Goal: Task Accomplishment & Management: Use online tool/utility

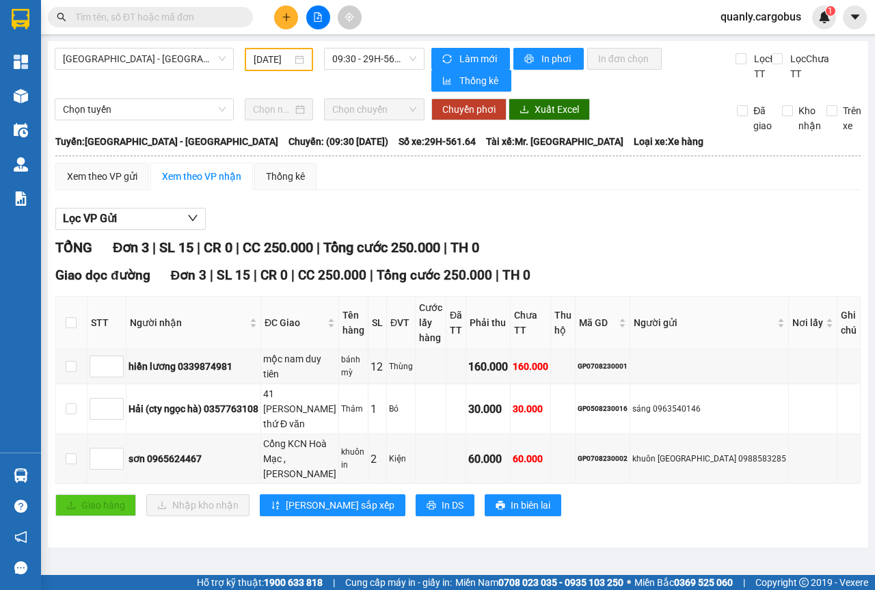
click at [306, 60] on div "[DATE]" at bounding box center [279, 59] width 68 height 23
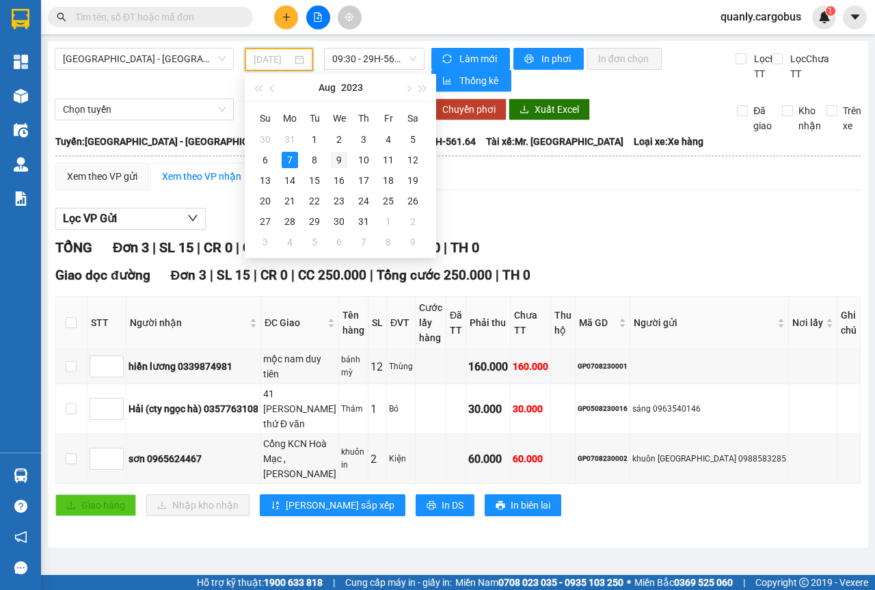
click at [340, 160] on div "9" at bounding box center [339, 160] width 16 height 16
type input "[DATE]"
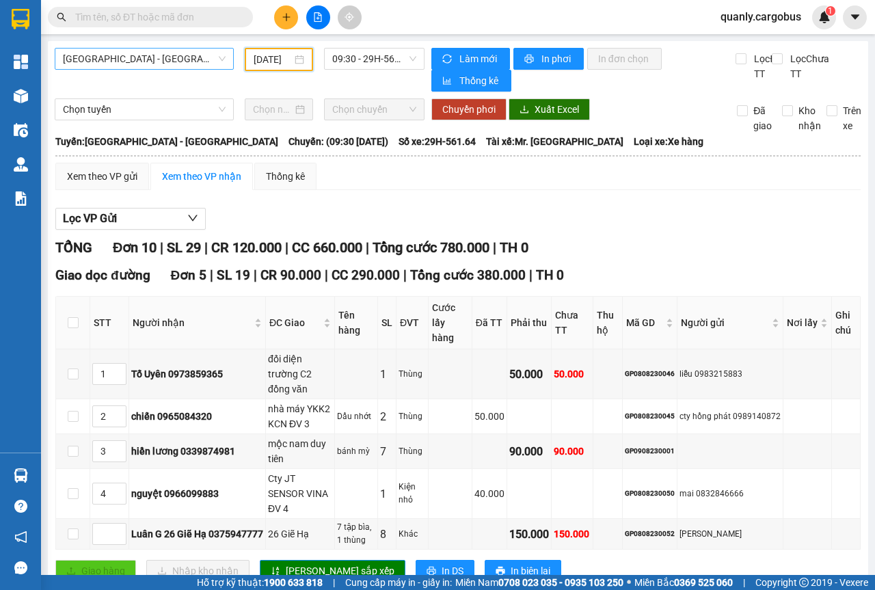
click at [216, 53] on span "[GEOGRAPHIC_DATA] - [GEOGRAPHIC_DATA]" at bounding box center [144, 59] width 163 height 21
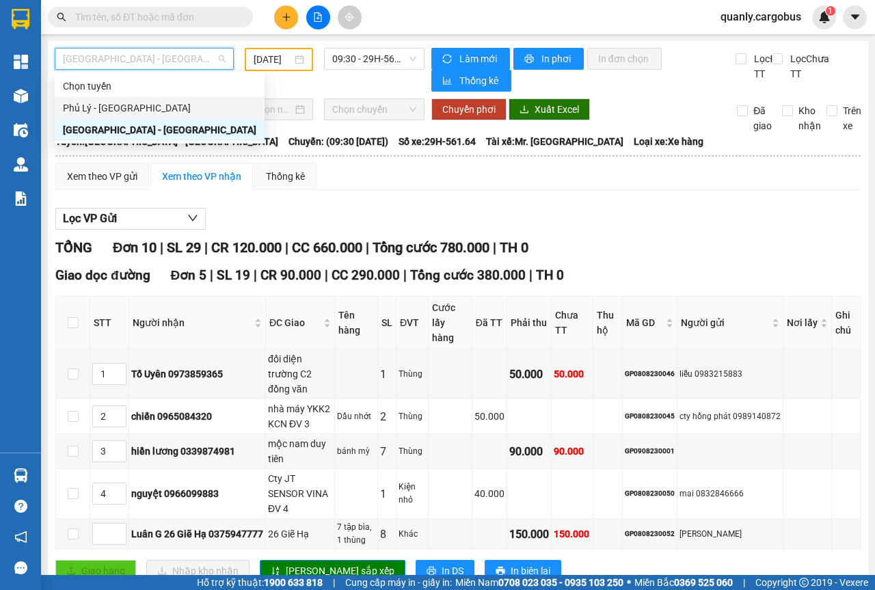
click at [92, 107] on div "Phủ Lý - [GEOGRAPHIC_DATA]" at bounding box center [159, 108] width 193 height 15
type input "[DATE]"
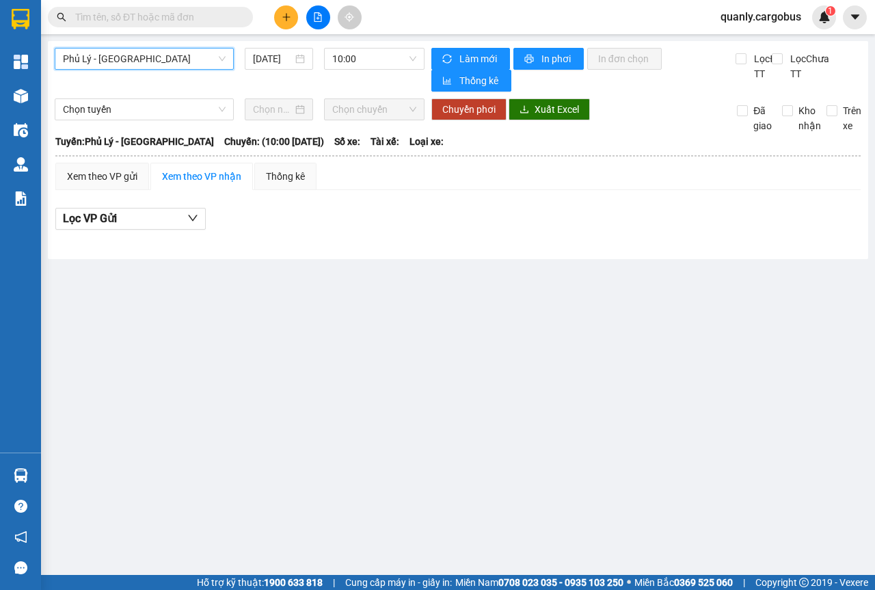
click at [222, 62] on span "Phủ Lý - [GEOGRAPHIC_DATA]" at bounding box center [144, 59] width 163 height 21
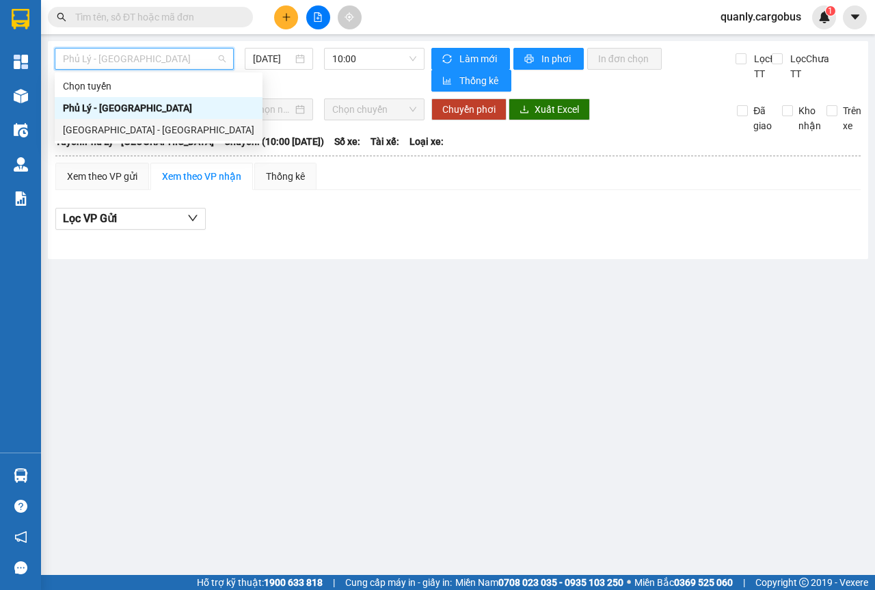
click at [94, 130] on div "[GEOGRAPHIC_DATA] - [GEOGRAPHIC_DATA]" at bounding box center [158, 129] width 191 height 15
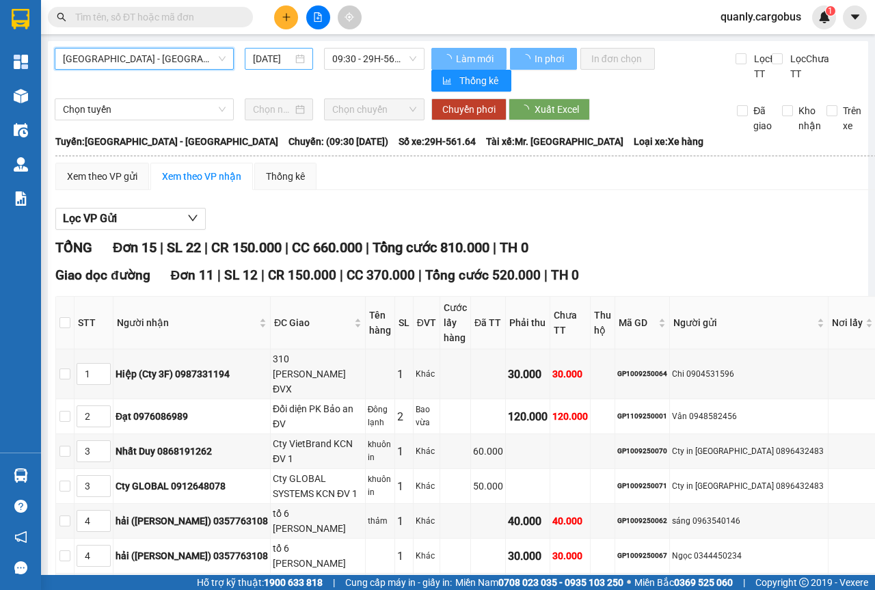
click at [297, 59] on div "[DATE]" at bounding box center [279, 58] width 52 height 15
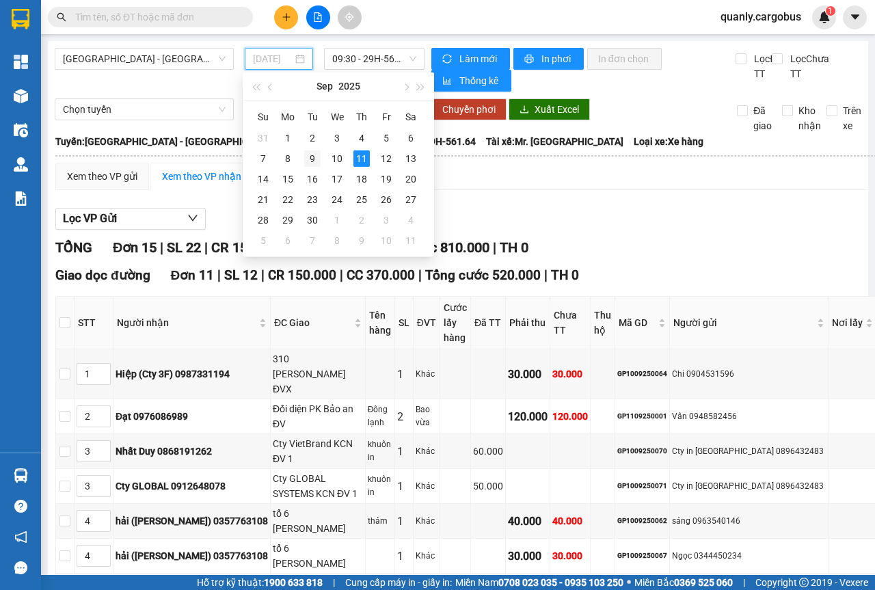
click at [312, 155] on div "9" at bounding box center [312, 158] width 16 height 16
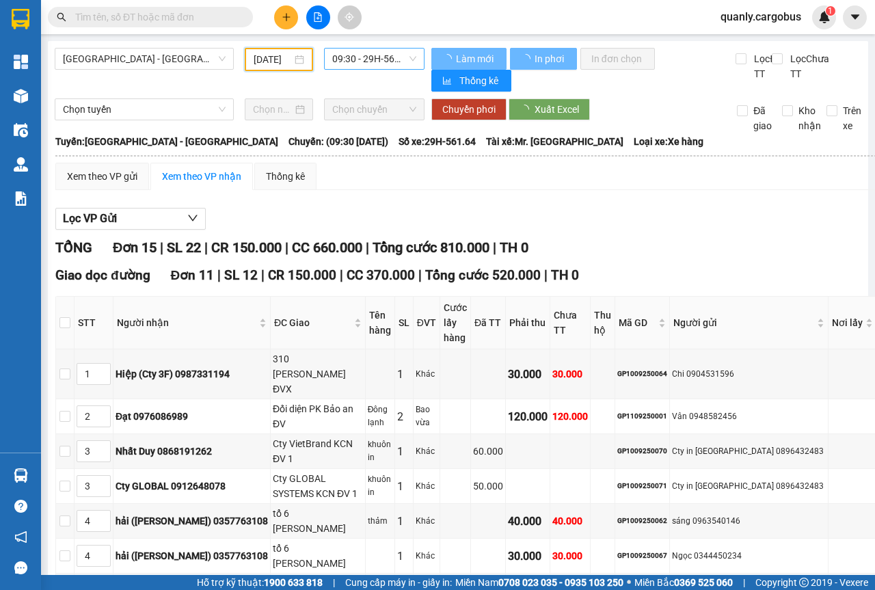
scroll to position [0, 9]
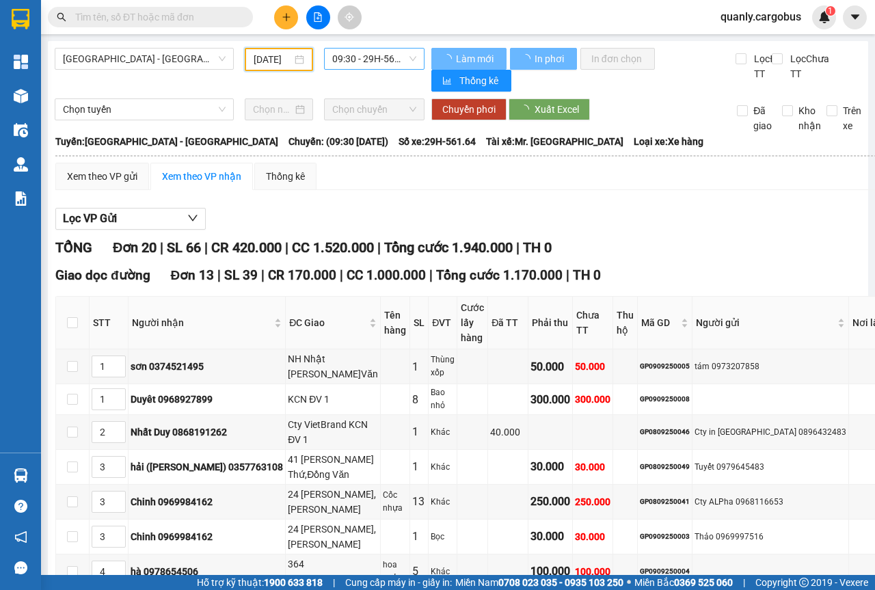
click at [406, 60] on span "09:30 - 29H-561.64" at bounding box center [373, 59] width 83 height 21
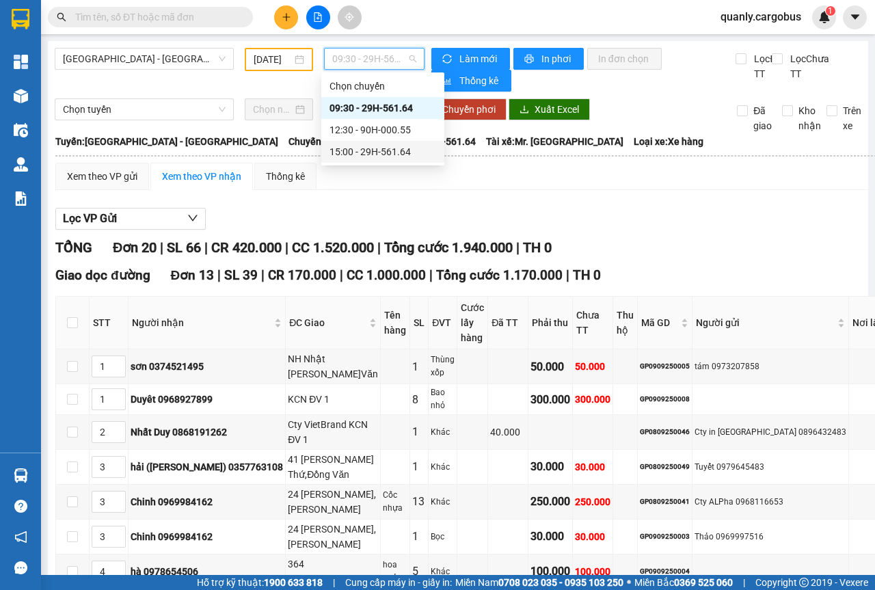
click at [373, 148] on div "15:00 - 29H-561.64" at bounding box center [383, 151] width 107 height 15
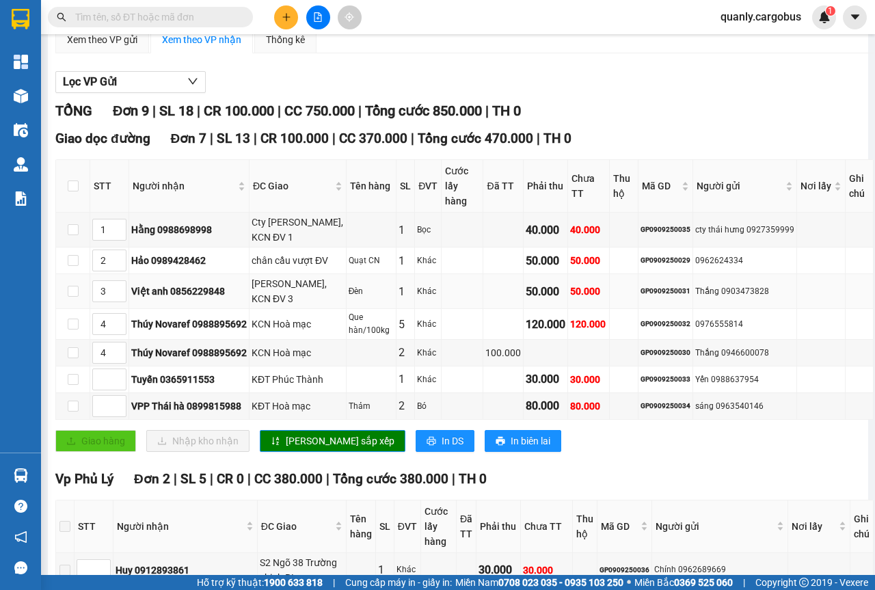
scroll to position [253, 0]
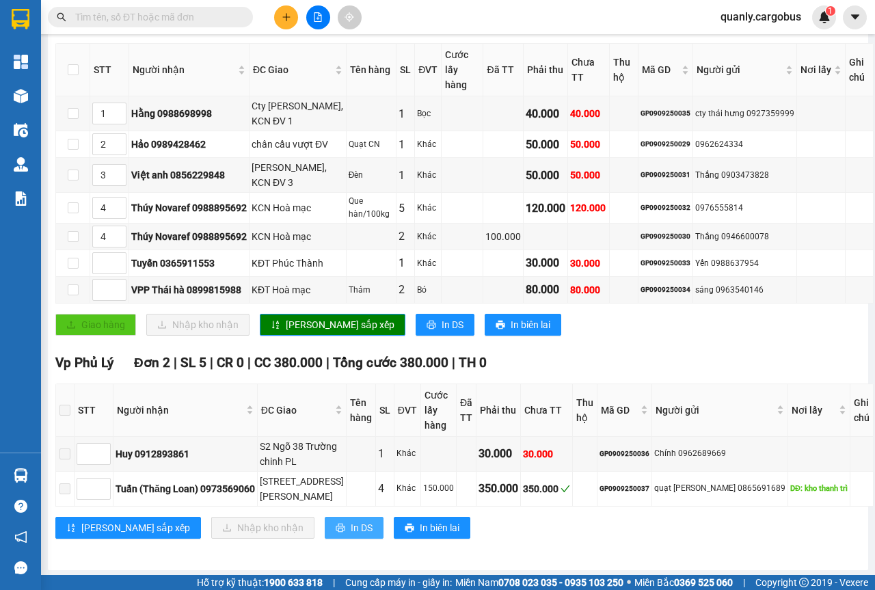
click at [325, 524] on button "In DS" at bounding box center [354, 528] width 59 height 22
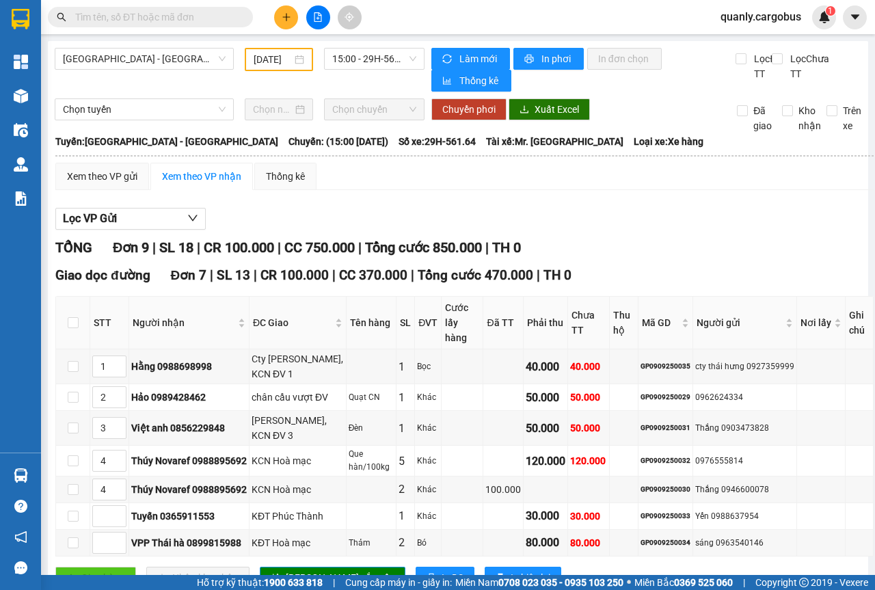
click at [291, 58] on div "[DATE]" at bounding box center [279, 59] width 51 height 15
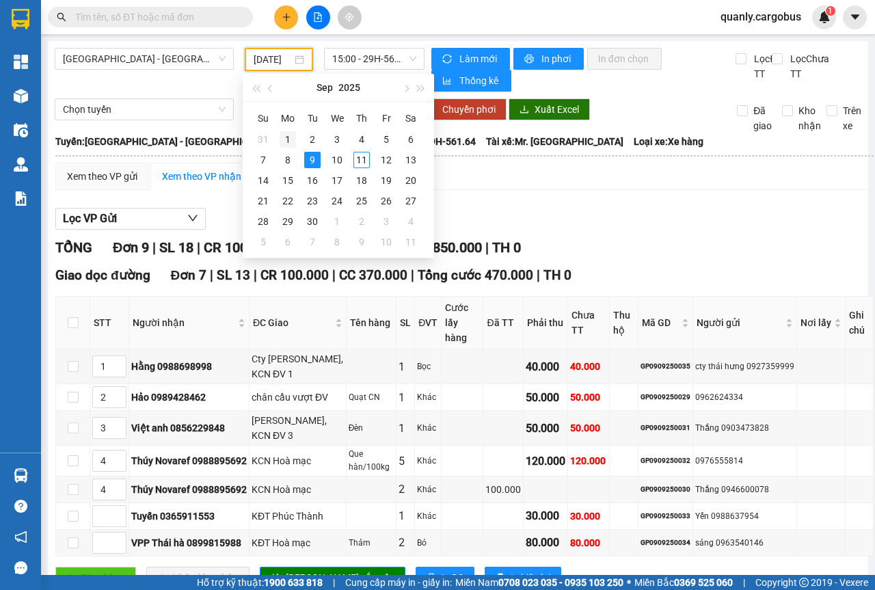
scroll to position [0, 11]
click at [340, 162] on div "10" at bounding box center [337, 160] width 16 height 16
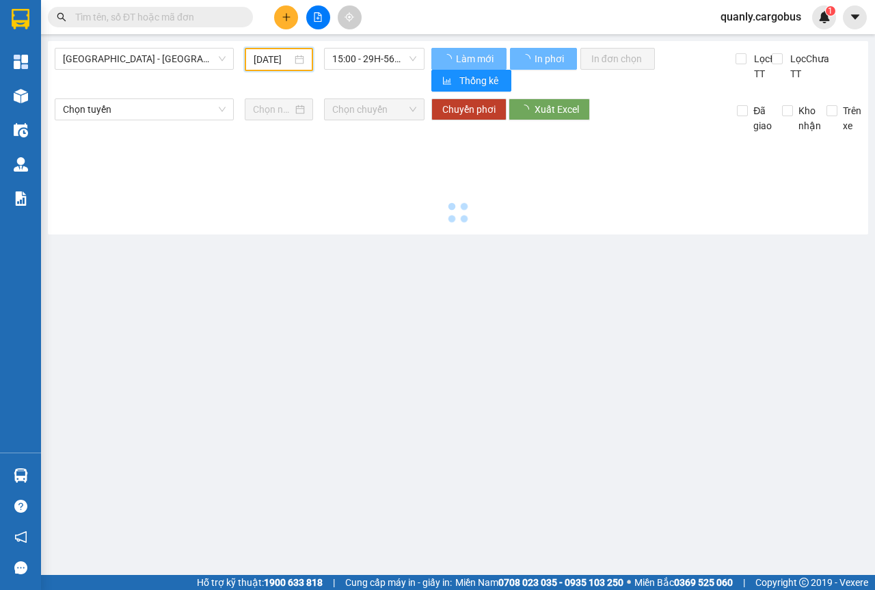
scroll to position [0, 10]
type input "[DATE]"
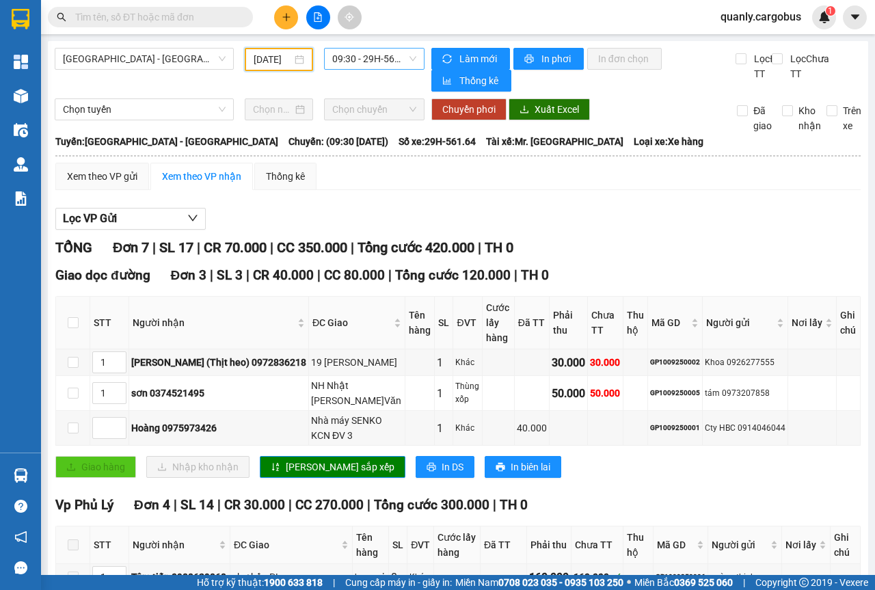
click at [407, 61] on span "09:30 - 29H-561.64" at bounding box center [373, 59] width 83 height 21
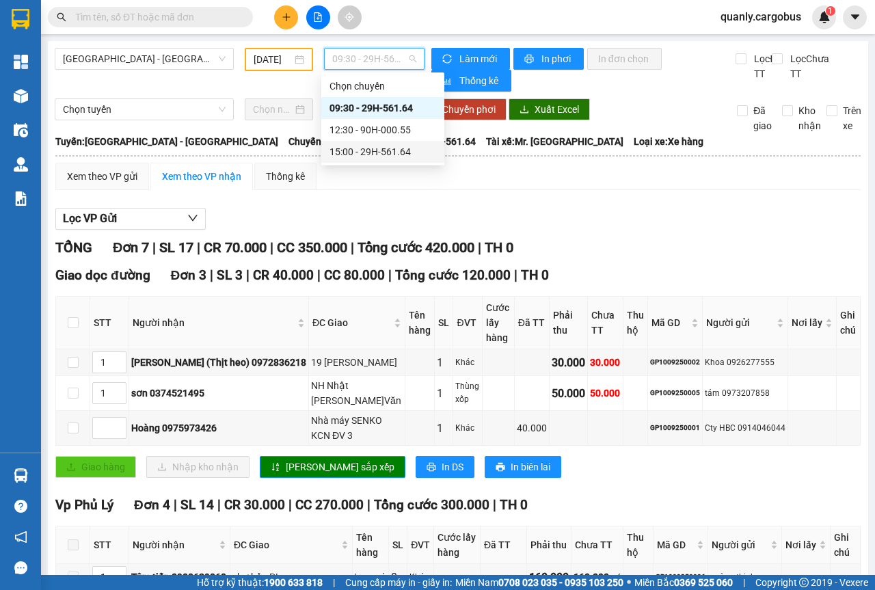
click at [375, 149] on div "15:00 - 29H-561.64" at bounding box center [383, 151] width 107 height 15
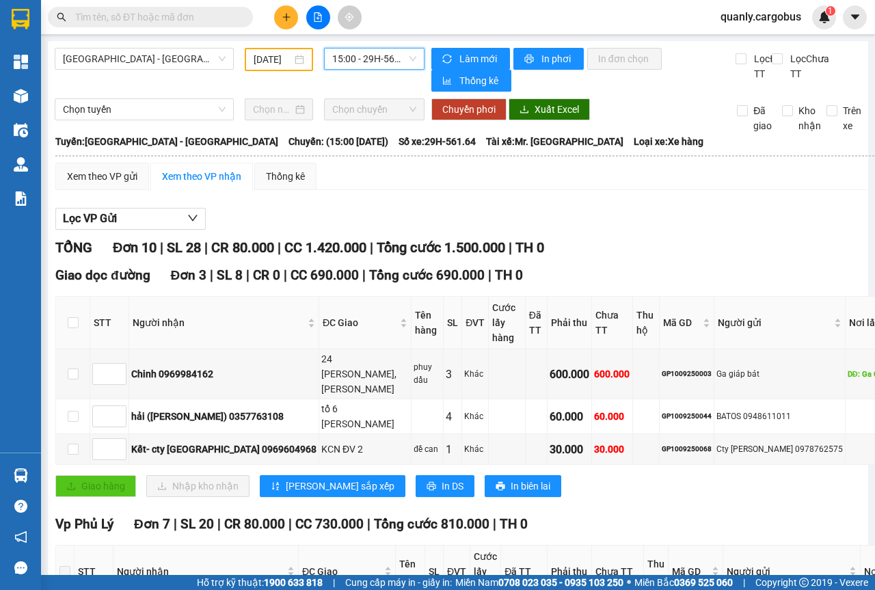
click at [411, 49] on span "15:00 - 29H-561.64" at bounding box center [373, 59] width 83 height 21
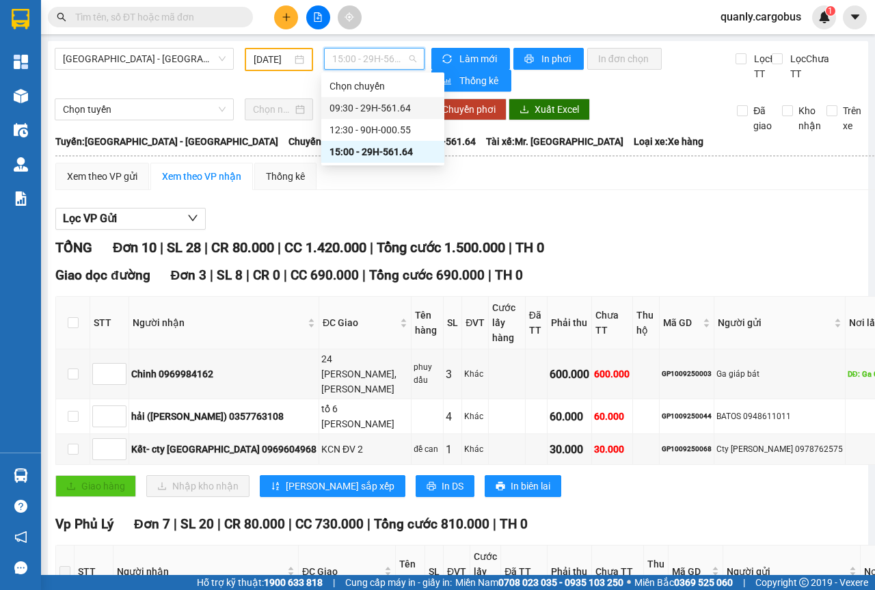
click at [387, 103] on div "09:30 - 29H-561.64" at bounding box center [383, 108] width 107 height 15
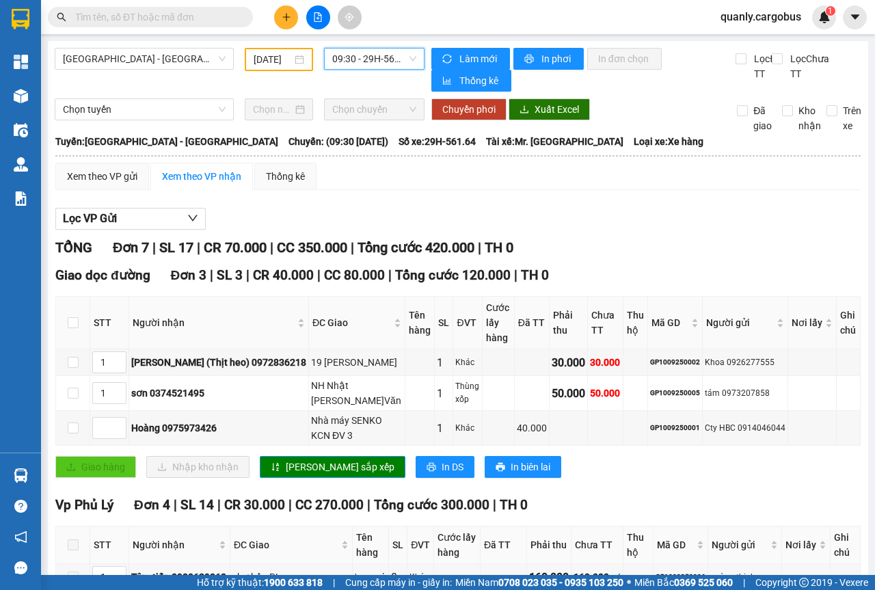
click at [412, 64] on div "09:30 - 29H-561.64" at bounding box center [374, 59] width 100 height 22
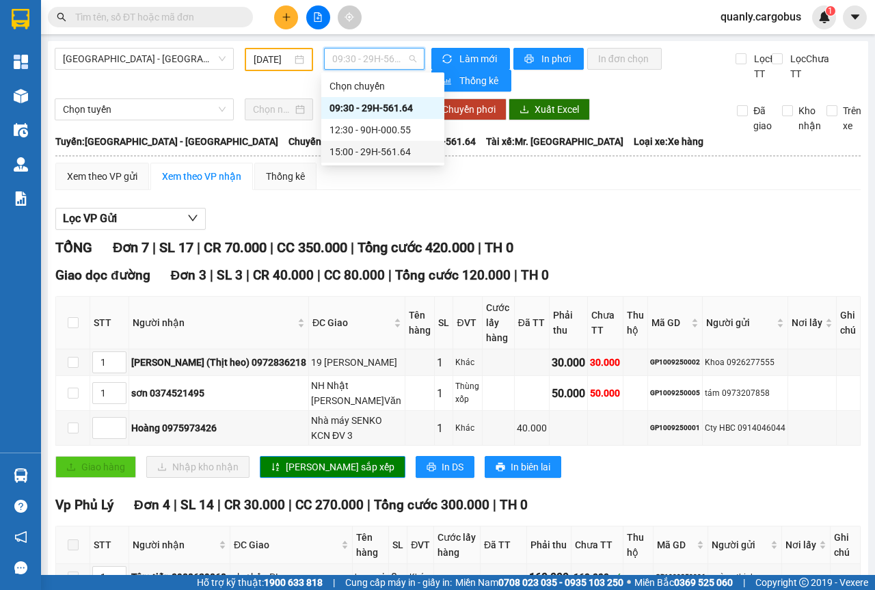
click at [378, 150] on div "15:00 - 29H-561.64" at bounding box center [383, 151] width 107 height 15
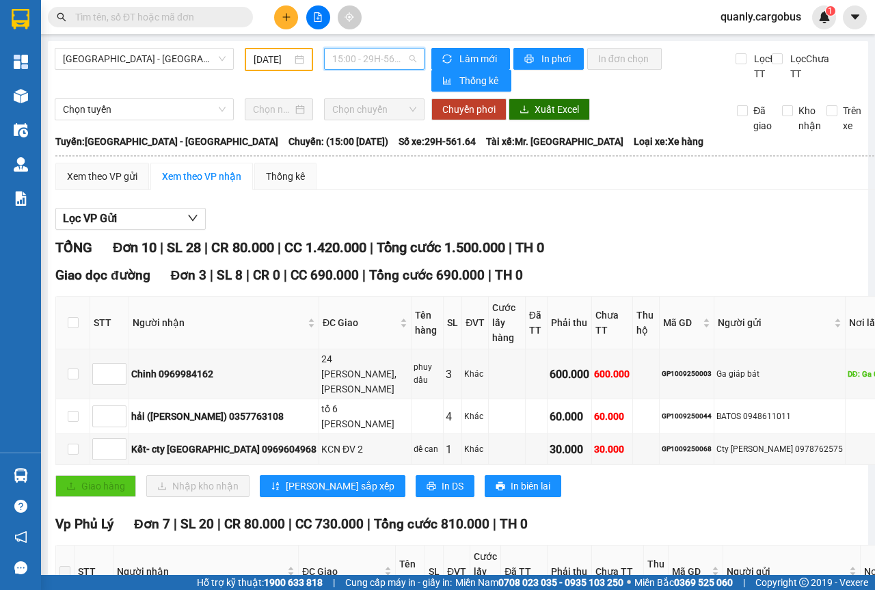
drag, startPoint x: 404, startPoint y: 60, endPoint x: 403, endPoint y: 87, distance: 26.7
click at [405, 60] on span "15:00 - 29H-561.64" at bounding box center [373, 59] width 83 height 21
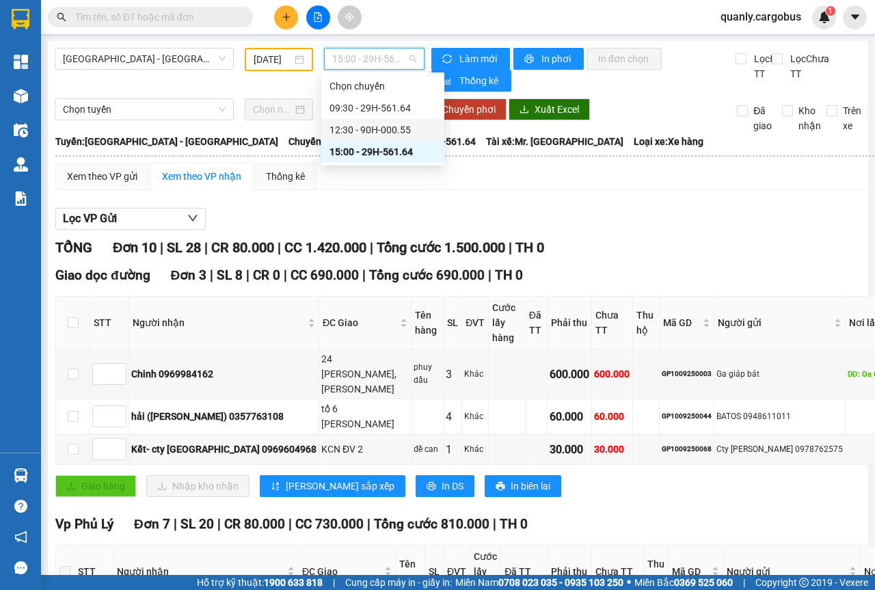
click at [382, 124] on div "12:30 - 90H-000.55" at bounding box center [383, 129] width 107 height 15
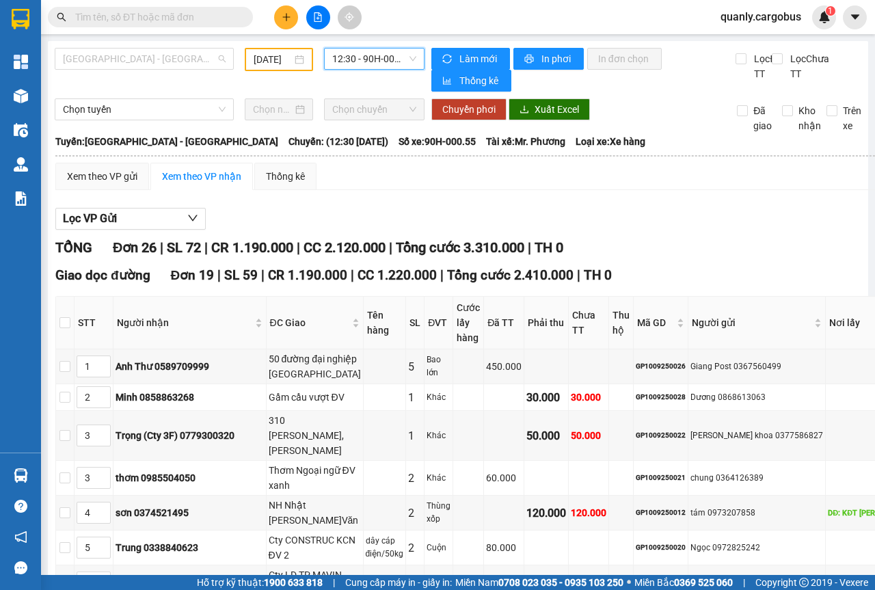
drag, startPoint x: 219, startPoint y: 60, endPoint x: 132, endPoint y: 114, distance: 102.8
click at [218, 60] on span "[GEOGRAPHIC_DATA] - [GEOGRAPHIC_DATA]" at bounding box center [144, 59] width 163 height 21
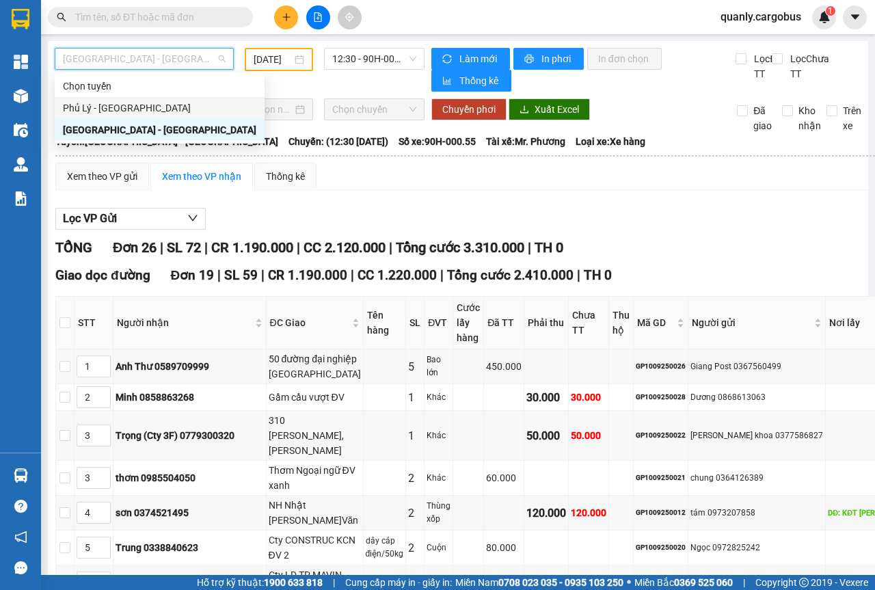
click at [86, 106] on div "Phủ Lý - [GEOGRAPHIC_DATA]" at bounding box center [159, 108] width 193 height 15
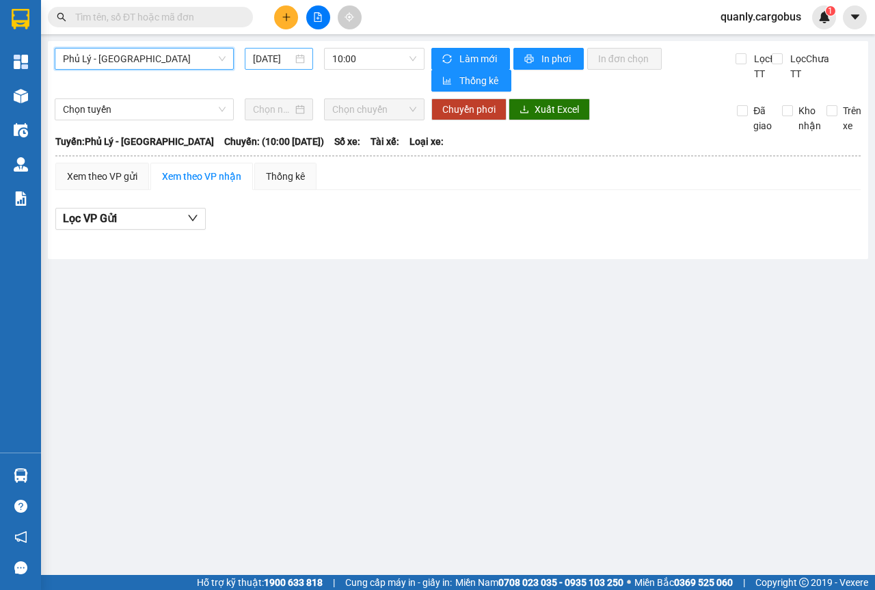
click at [305, 59] on div "[DATE]" at bounding box center [279, 58] width 52 height 15
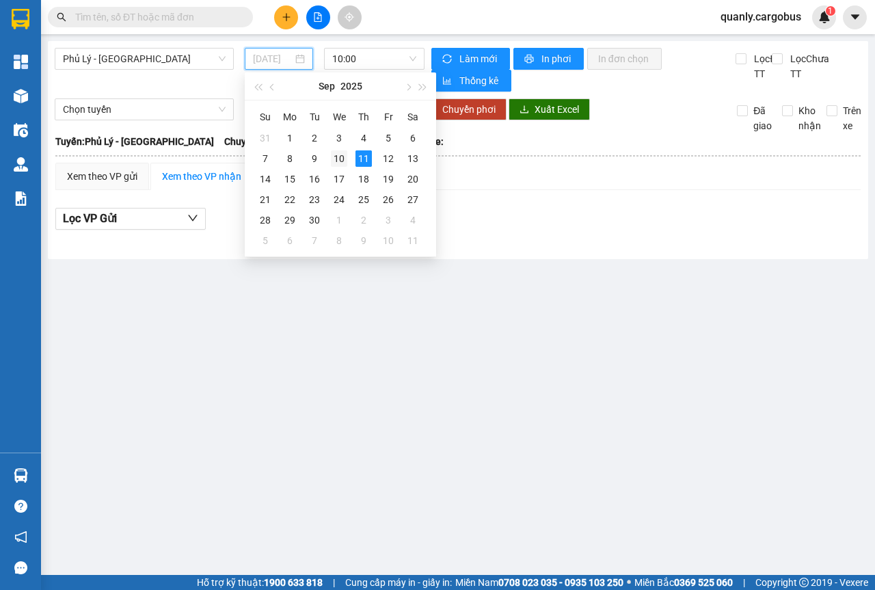
click at [338, 157] on div "10" at bounding box center [339, 158] width 16 height 16
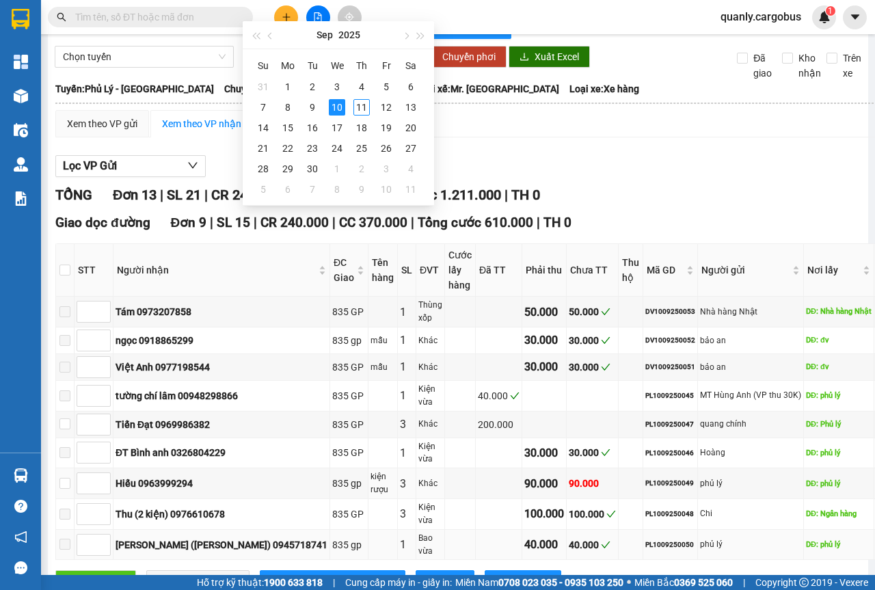
scroll to position [189, 0]
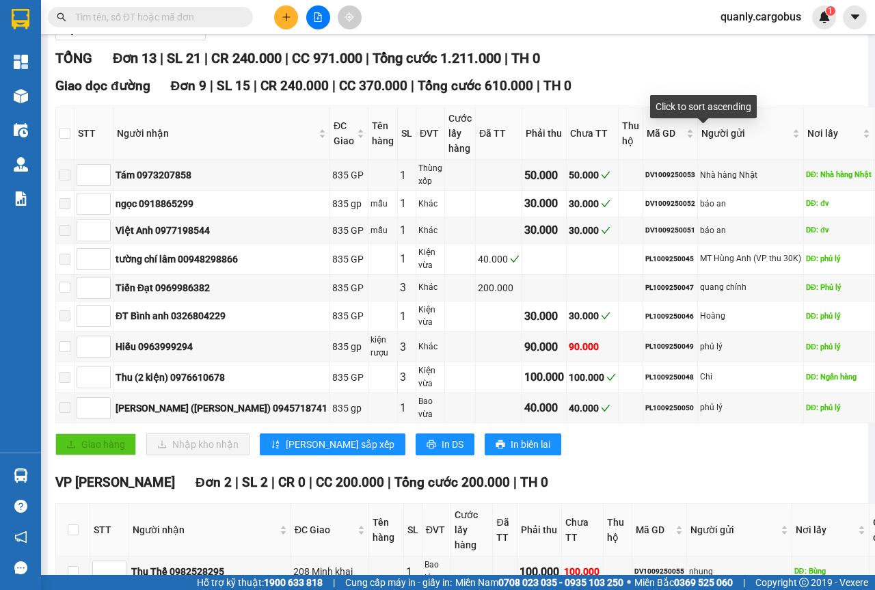
click at [686, 96] on div "Click to sort ascending" at bounding box center [703, 106] width 107 height 23
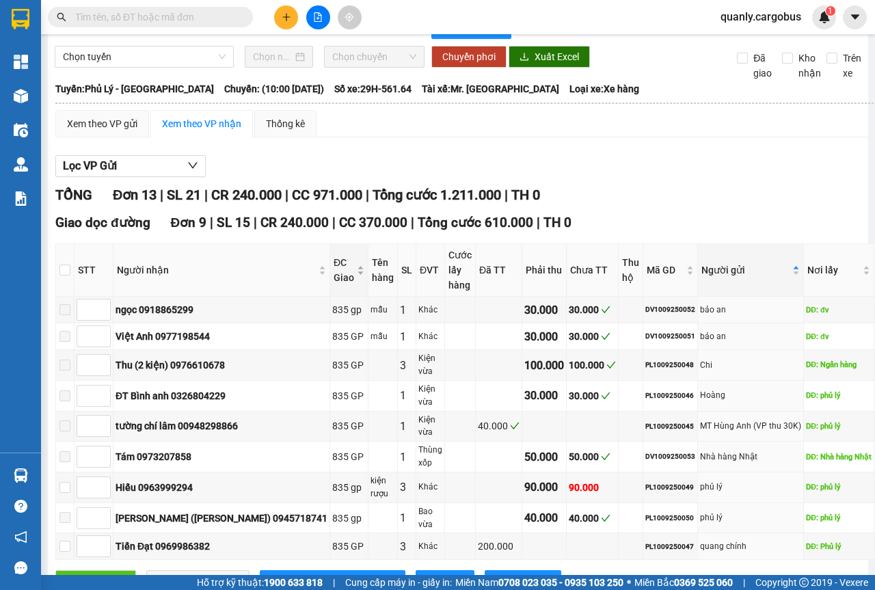
scroll to position [0, 0]
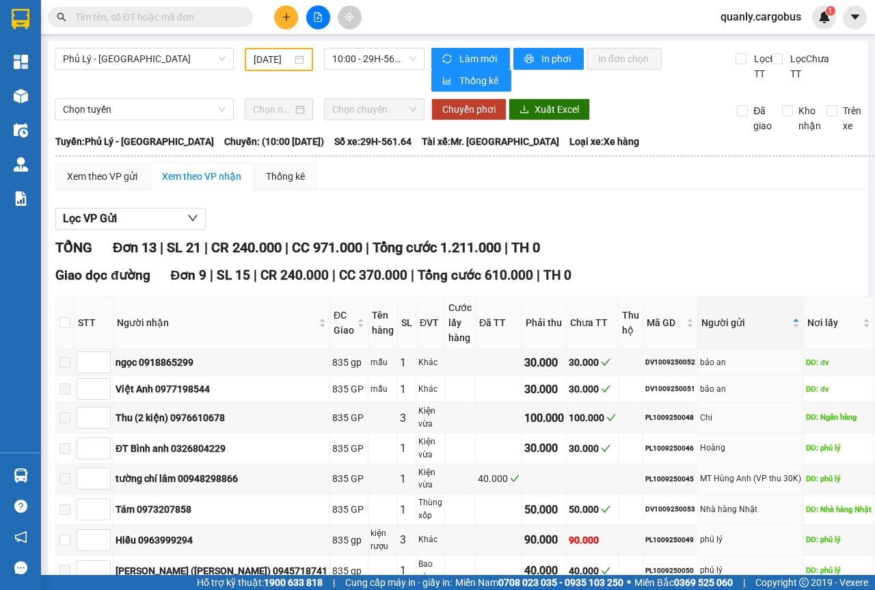
click at [302, 64] on div "[DATE]" at bounding box center [279, 59] width 68 height 23
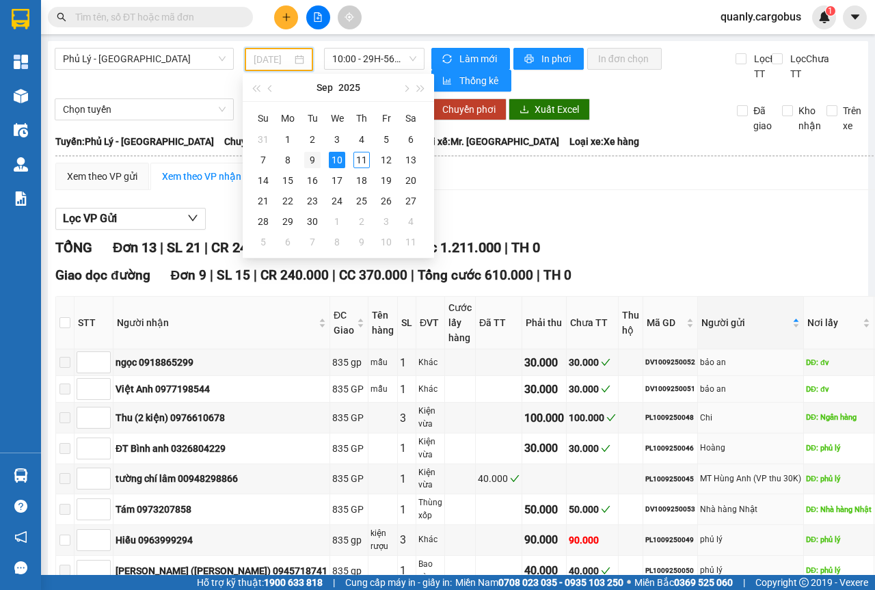
click at [311, 159] on div "9" at bounding box center [312, 160] width 16 height 16
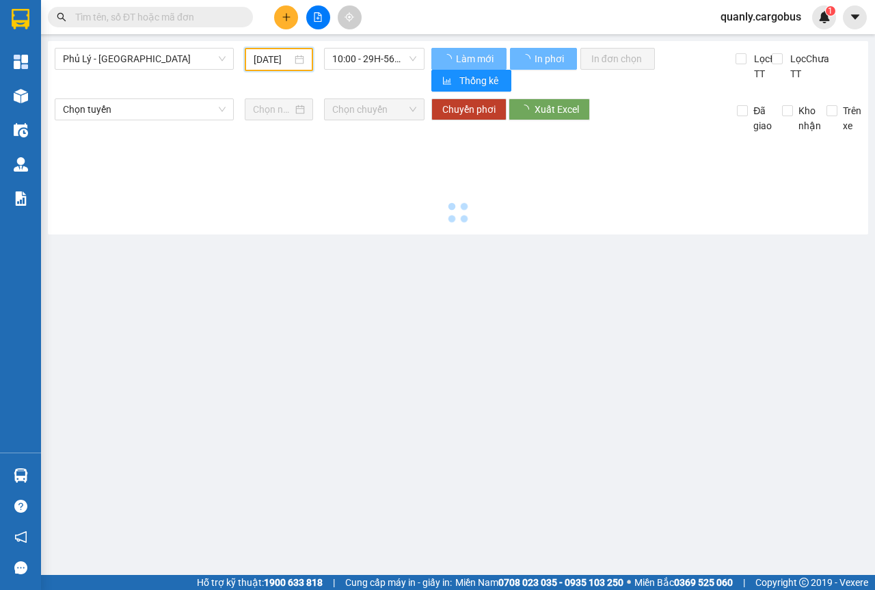
scroll to position [0, 10]
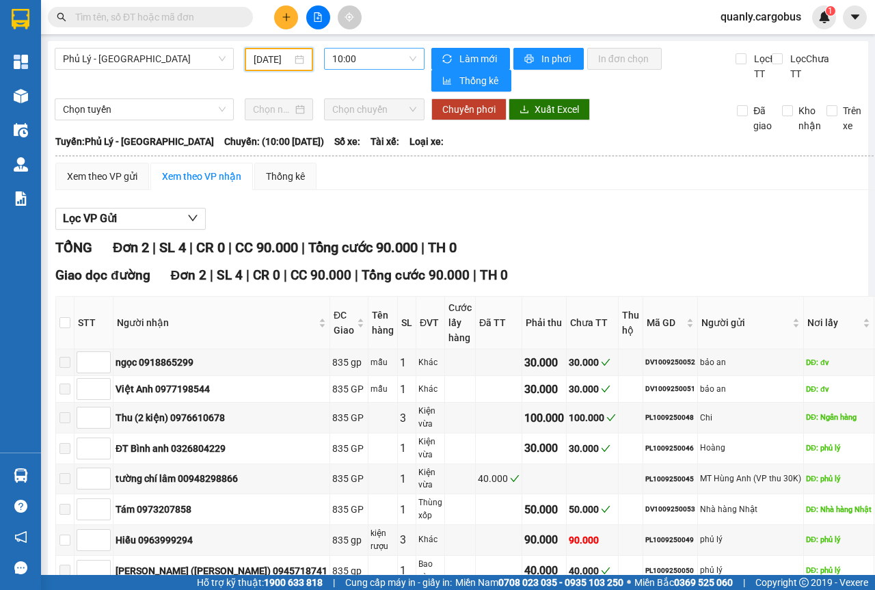
click at [409, 59] on span "10:00" at bounding box center [373, 59] width 83 height 21
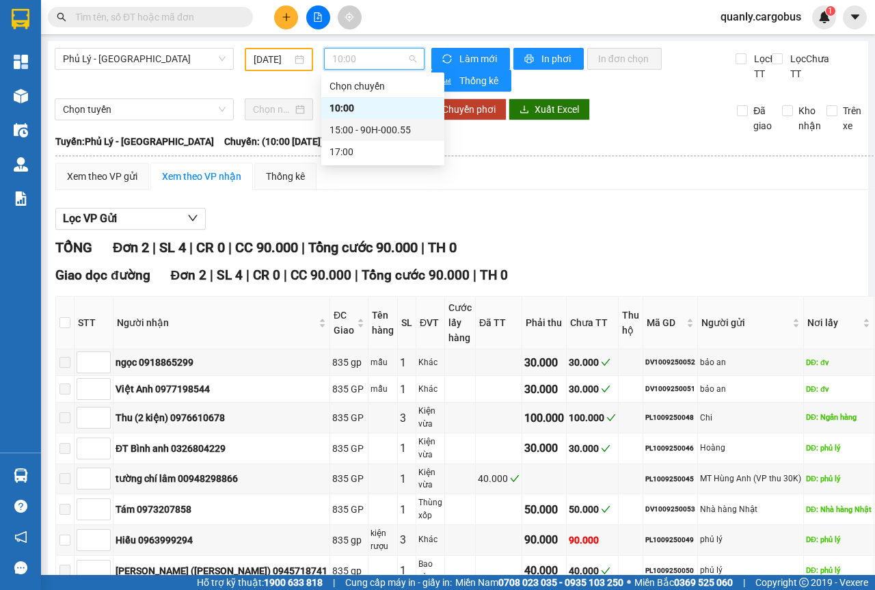
click at [363, 131] on div "15:00 - 90H-000.55" at bounding box center [383, 129] width 107 height 15
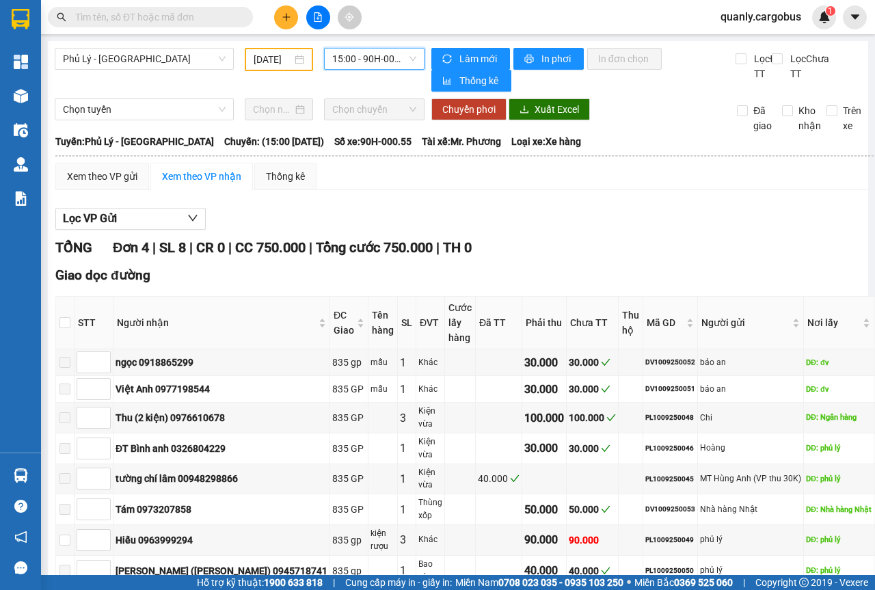
click at [295, 62] on div "[DATE]" at bounding box center [279, 59] width 51 height 15
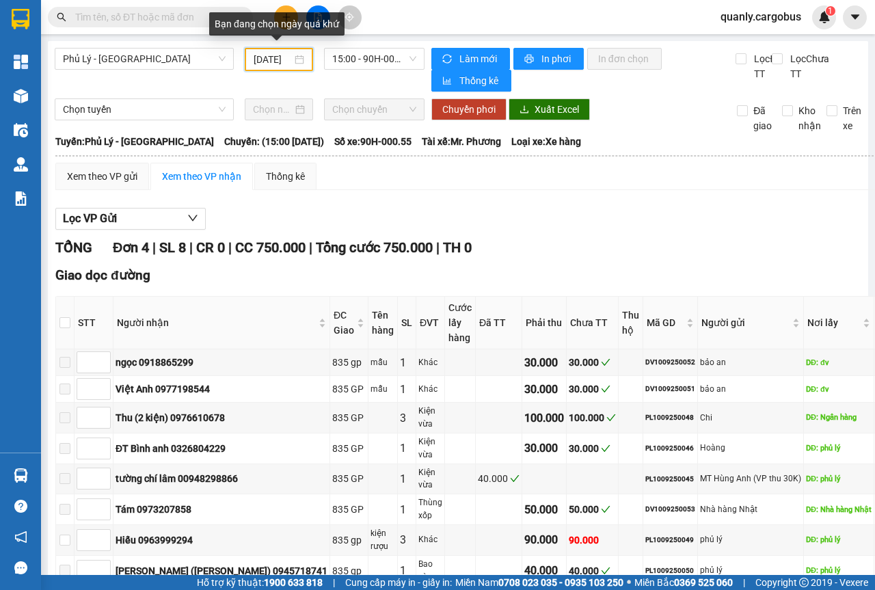
scroll to position [0, 11]
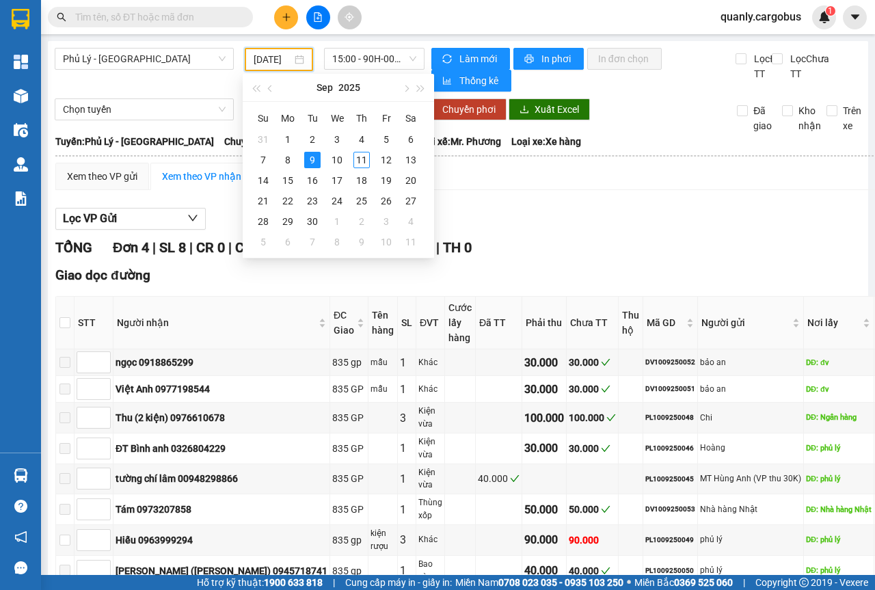
type input "[DATE]"
click at [312, 161] on div "9" at bounding box center [312, 160] width 16 height 16
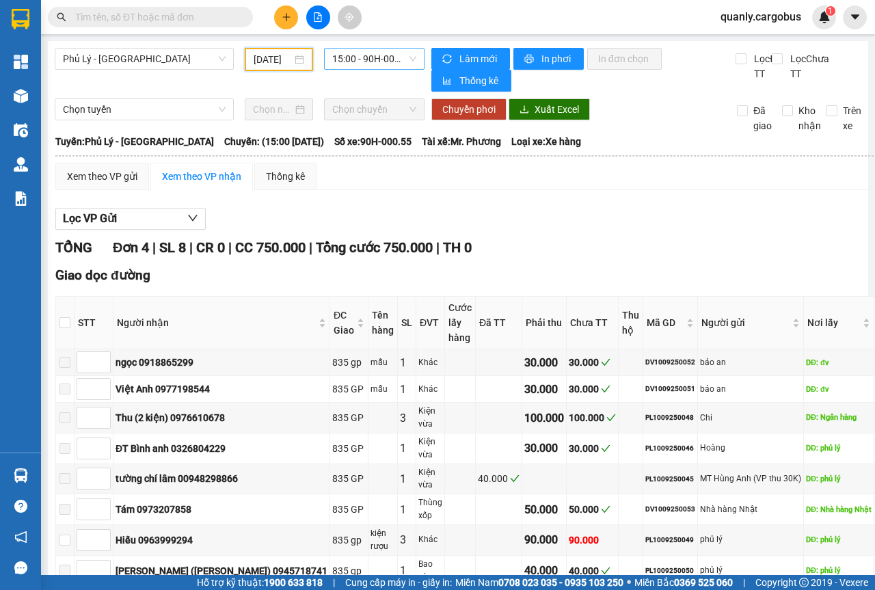
click at [405, 59] on span "15:00 - 90H-000.55" at bounding box center [373, 59] width 83 height 21
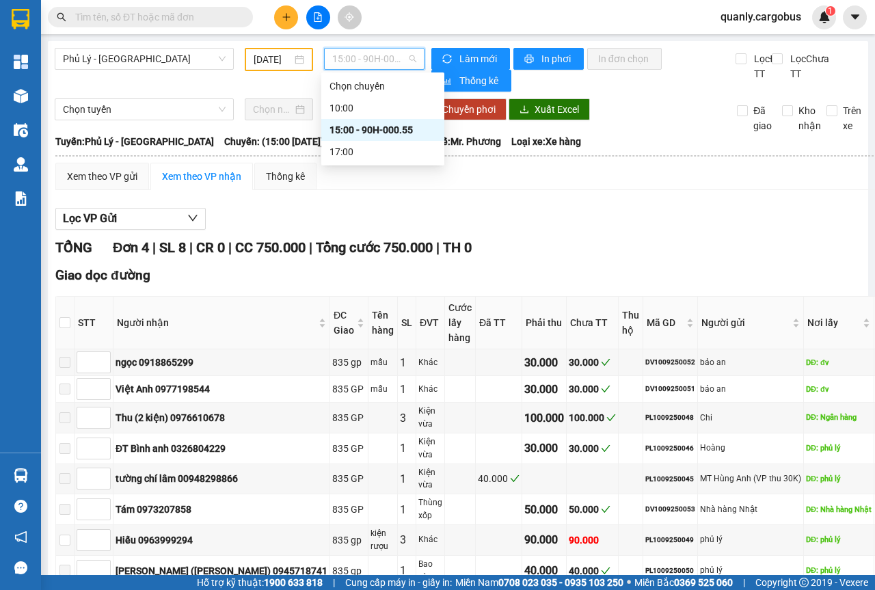
scroll to position [0, 0]
click at [353, 110] on div "10:00" at bounding box center [383, 108] width 107 height 15
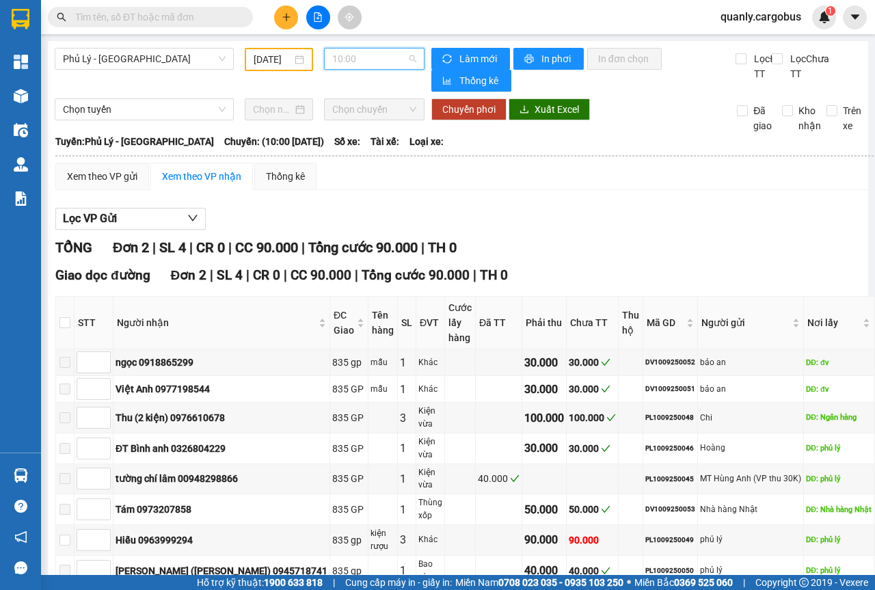
drag, startPoint x: 410, startPoint y: 59, endPoint x: 391, endPoint y: 79, distance: 27.1
click at [409, 59] on span "10:00" at bounding box center [373, 59] width 83 height 21
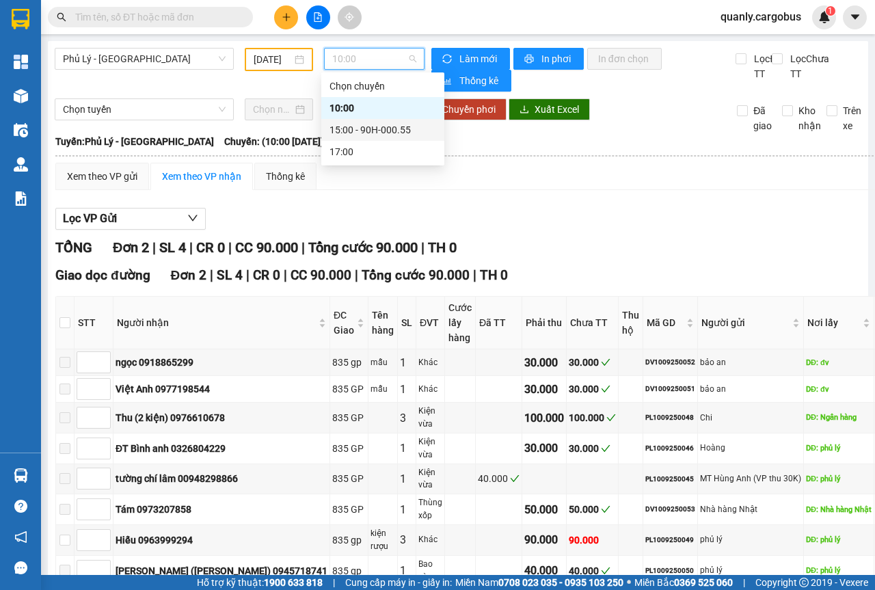
click at [378, 130] on div "15:00 - 90H-000.55" at bounding box center [383, 129] width 107 height 15
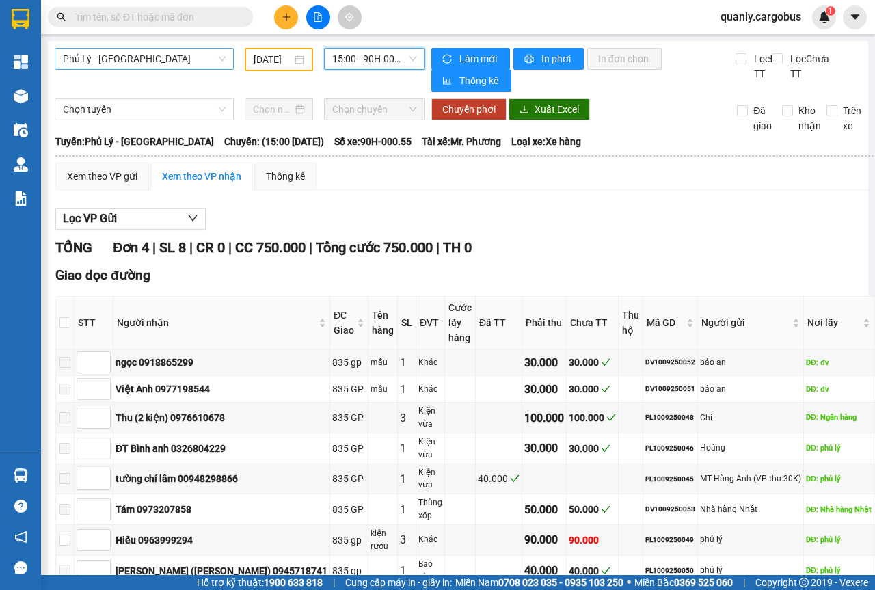
click at [215, 59] on span "Phủ Lý - [GEOGRAPHIC_DATA]" at bounding box center [144, 59] width 163 height 21
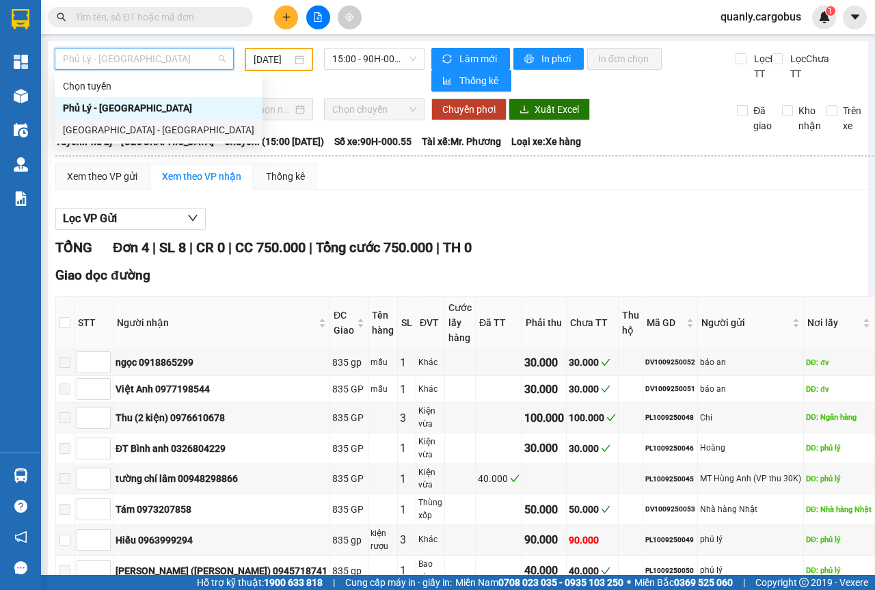
click at [77, 129] on div "[GEOGRAPHIC_DATA] - [GEOGRAPHIC_DATA]" at bounding box center [158, 129] width 191 height 15
type input "[DATE]"
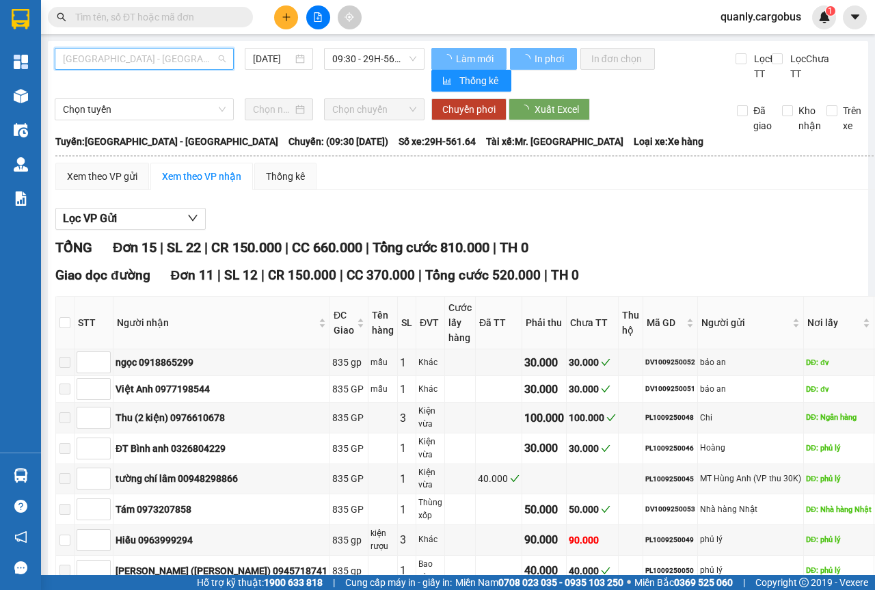
click at [221, 62] on span "[GEOGRAPHIC_DATA] - [GEOGRAPHIC_DATA]" at bounding box center [144, 59] width 163 height 21
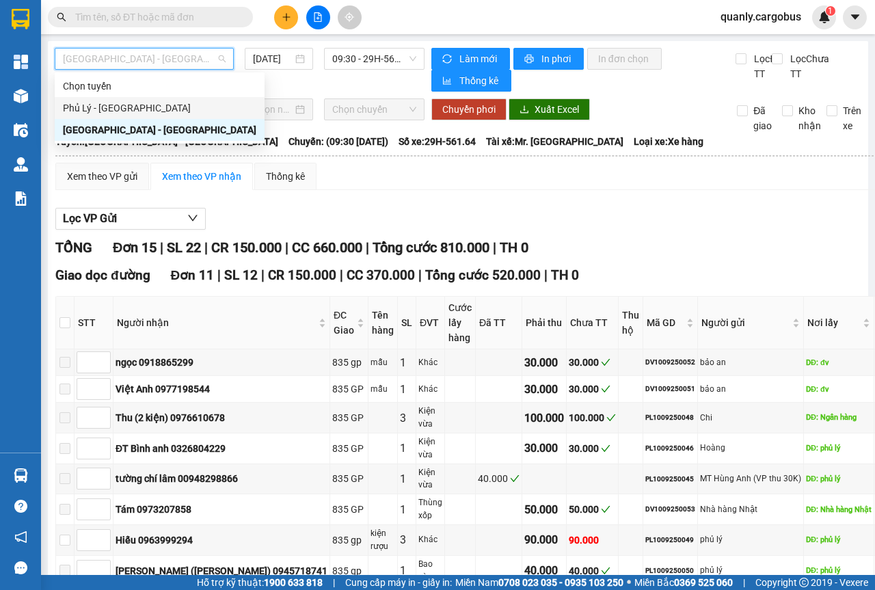
click at [101, 101] on div "Phủ Lý - [GEOGRAPHIC_DATA]" at bounding box center [159, 108] width 193 height 15
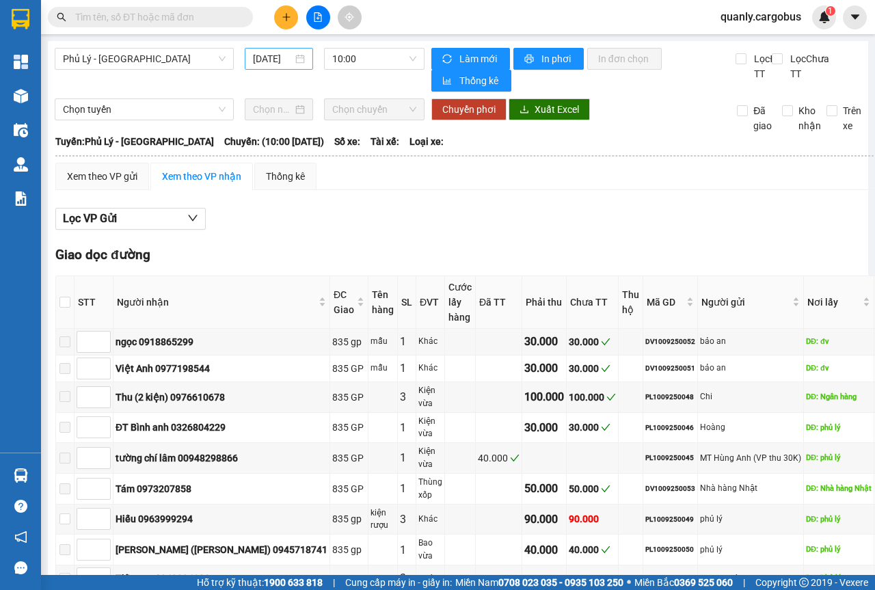
click at [301, 61] on div "[DATE]" at bounding box center [279, 58] width 52 height 15
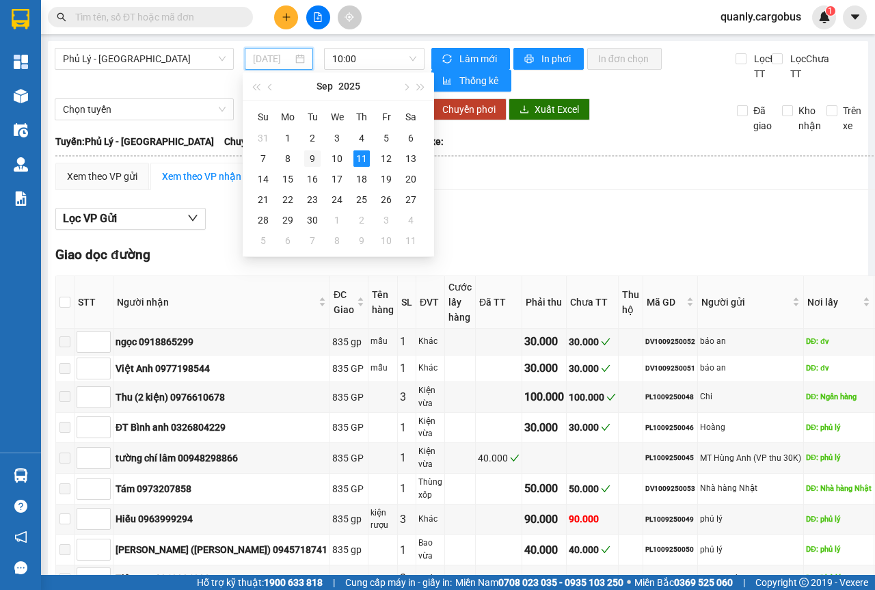
click at [310, 159] on div "9" at bounding box center [312, 158] width 16 height 16
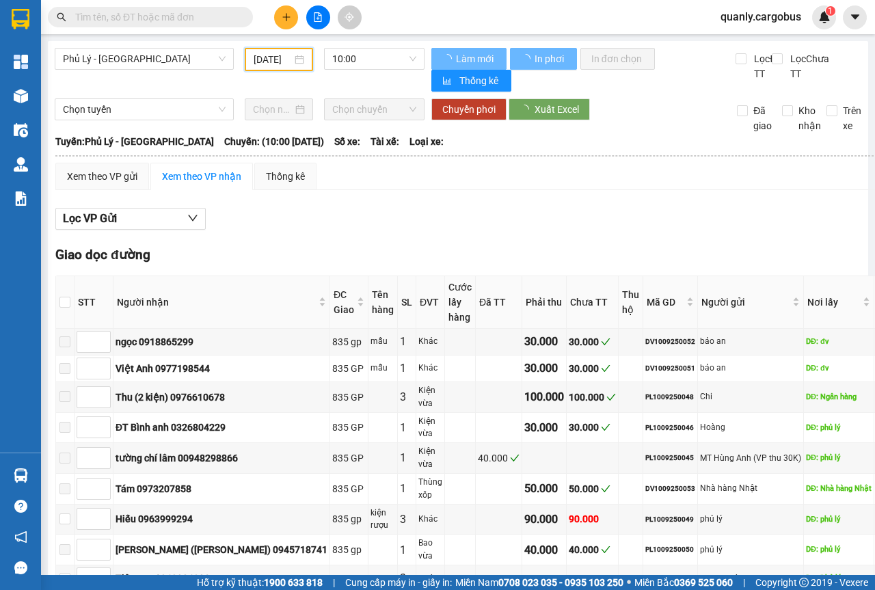
scroll to position [0, 9]
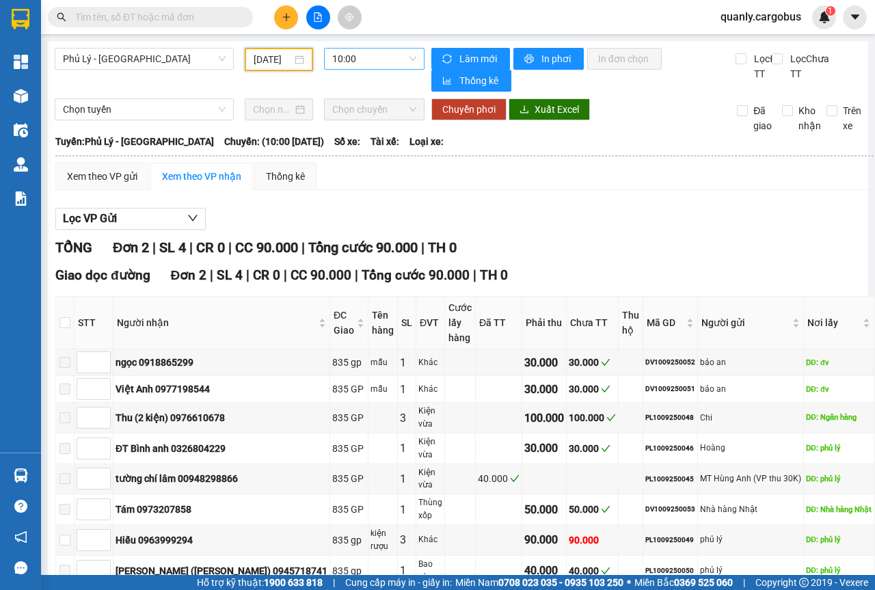
click at [415, 62] on div "10:00" at bounding box center [374, 59] width 100 height 22
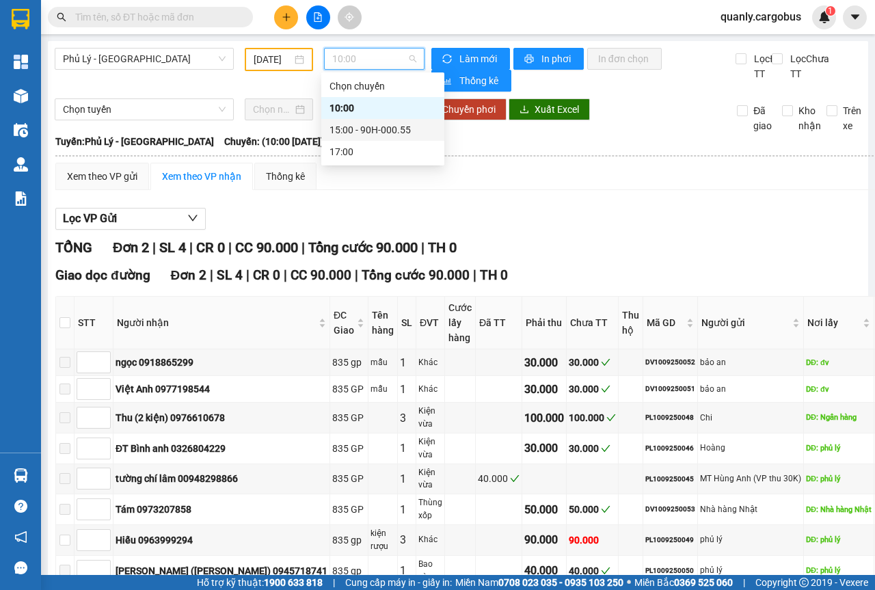
click at [340, 130] on div "15:00 - 90H-000.55" at bounding box center [383, 129] width 107 height 15
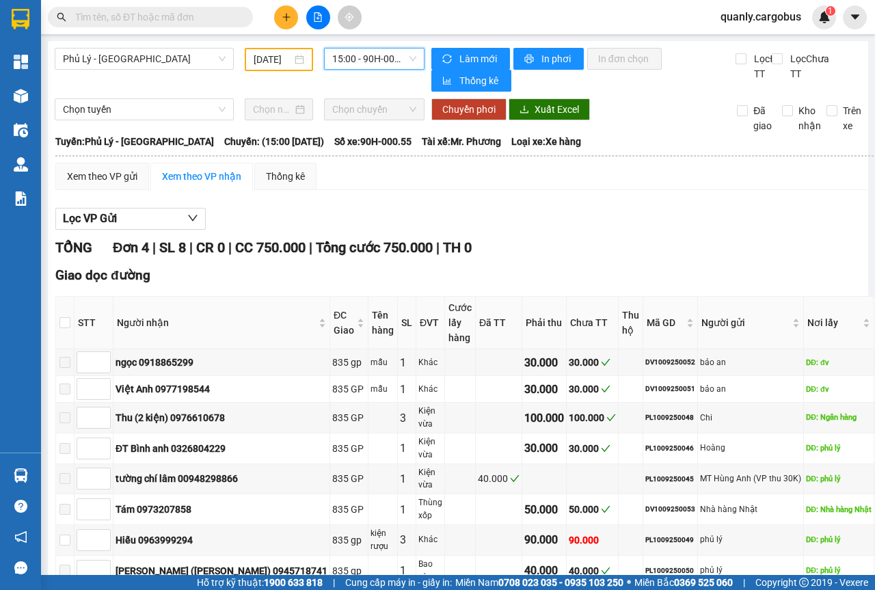
click at [405, 57] on span "15:00 - 90H-000.55" at bounding box center [373, 59] width 83 height 21
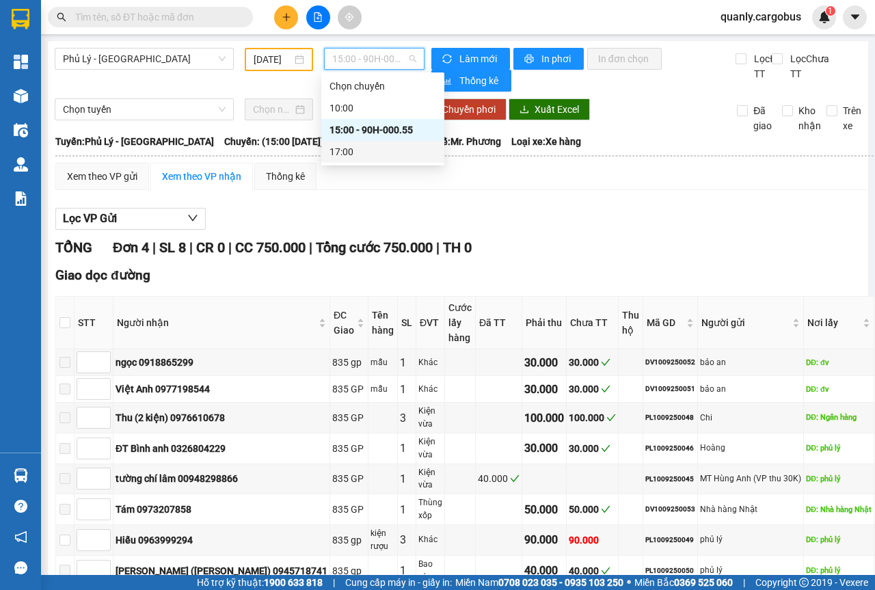
click at [338, 151] on div "17:00" at bounding box center [383, 151] width 107 height 15
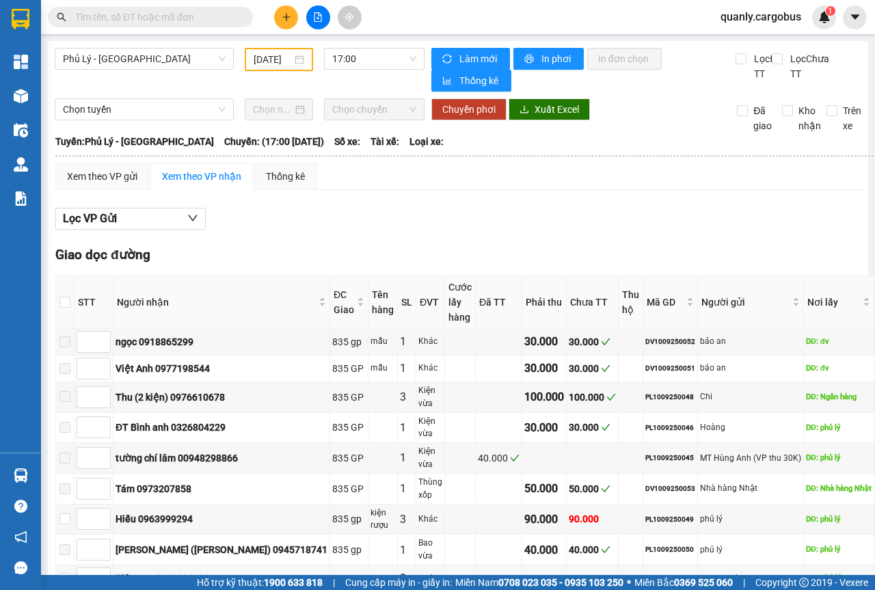
click at [302, 61] on div "[DATE]" at bounding box center [279, 59] width 68 height 23
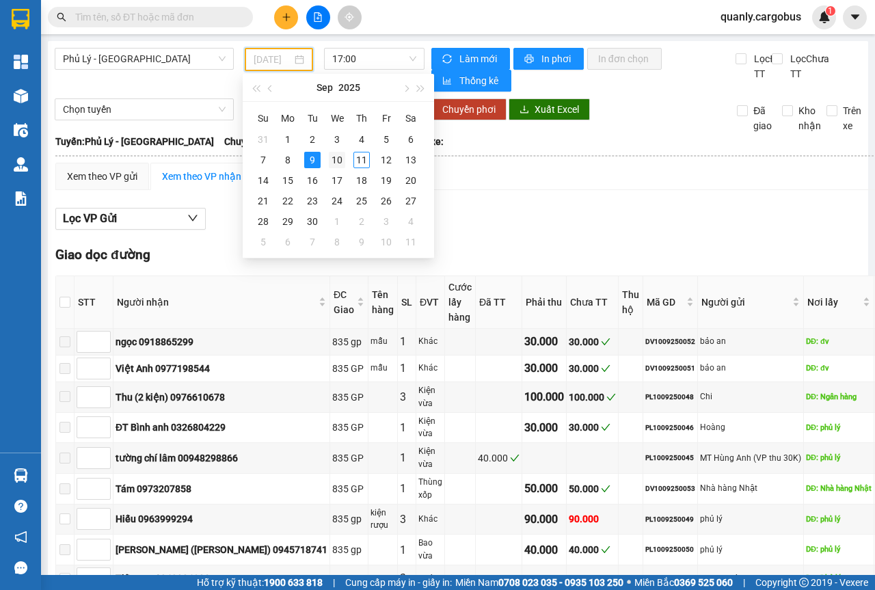
click at [341, 160] on div "10" at bounding box center [337, 160] width 16 height 16
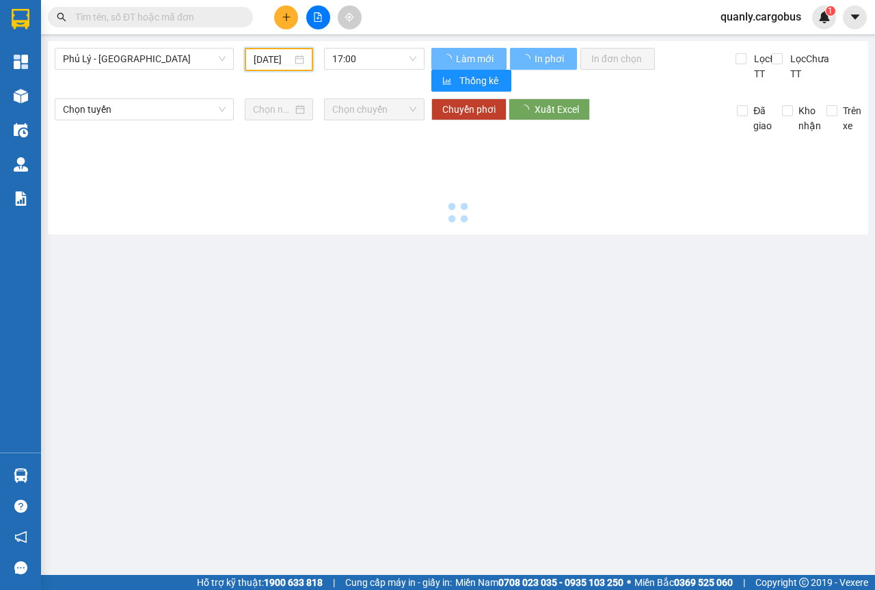
scroll to position [0, 10]
type input "[DATE]"
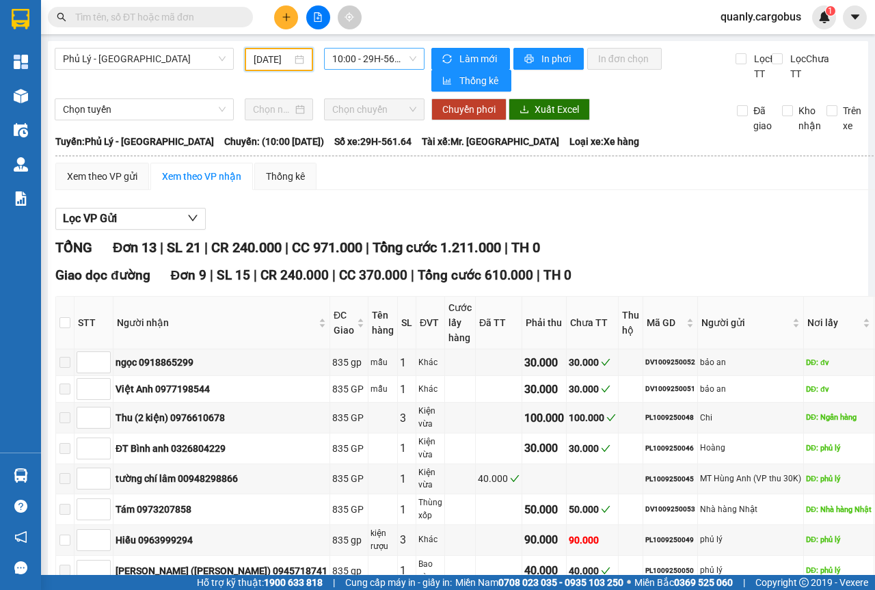
click at [412, 51] on div "10:00 - 29H-561.64" at bounding box center [374, 59] width 100 height 22
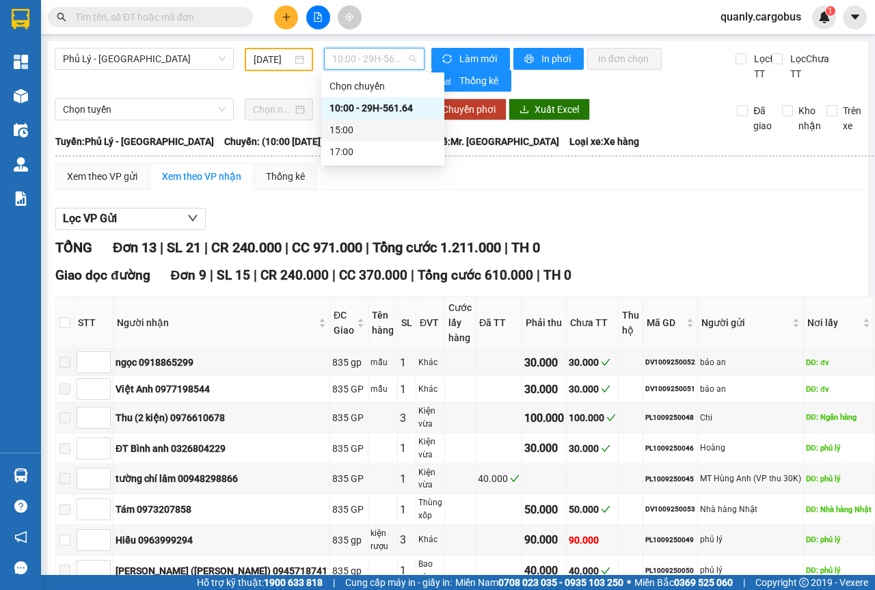
click at [342, 130] on div "15:00" at bounding box center [383, 129] width 107 height 15
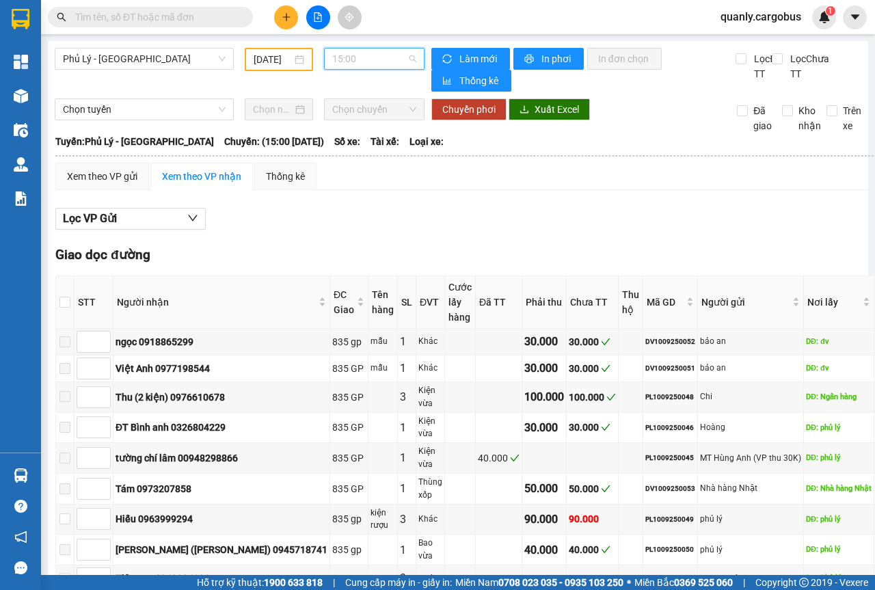
click at [404, 64] on span "15:00" at bounding box center [373, 59] width 83 height 21
click at [343, 147] on div "17:00" at bounding box center [383, 151] width 107 height 15
drag, startPoint x: 397, startPoint y: 400, endPoint x: 406, endPoint y: 398, distance: 9.8
click at [418, 400] on div "Kiện vừa" at bounding box center [430, 397] width 24 height 26
click at [476, 375] on td at bounding box center [499, 369] width 46 height 27
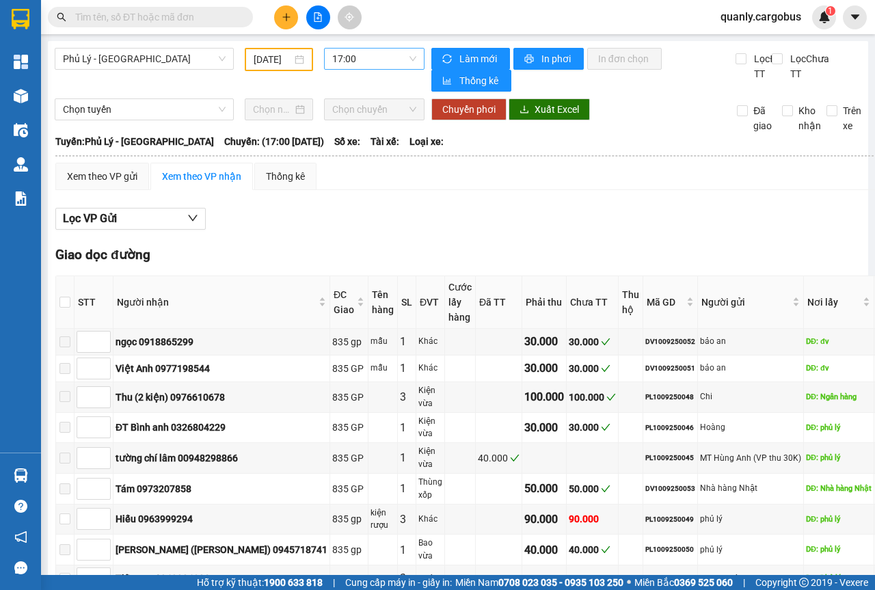
click at [410, 62] on span "17:00" at bounding box center [373, 59] width 83 height 21
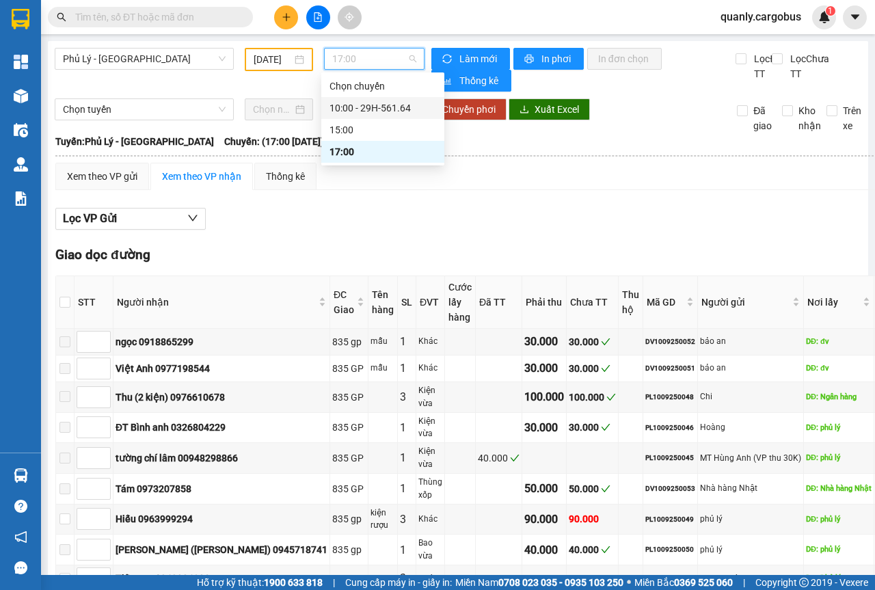
click at [397, 107] on div "10:00 - 29H-561.64" at bounding box center [383, 108] width 107 height 15
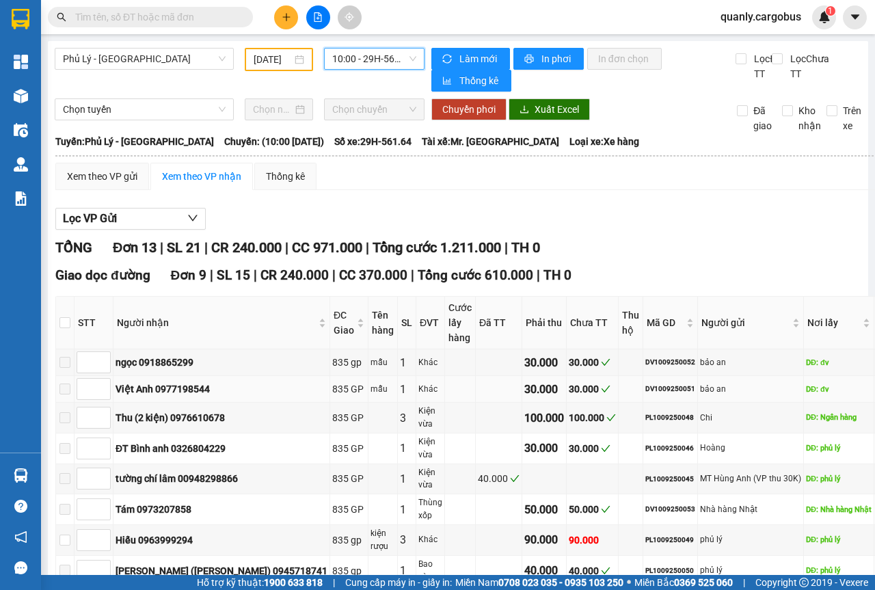
scroll to position [273, 0]
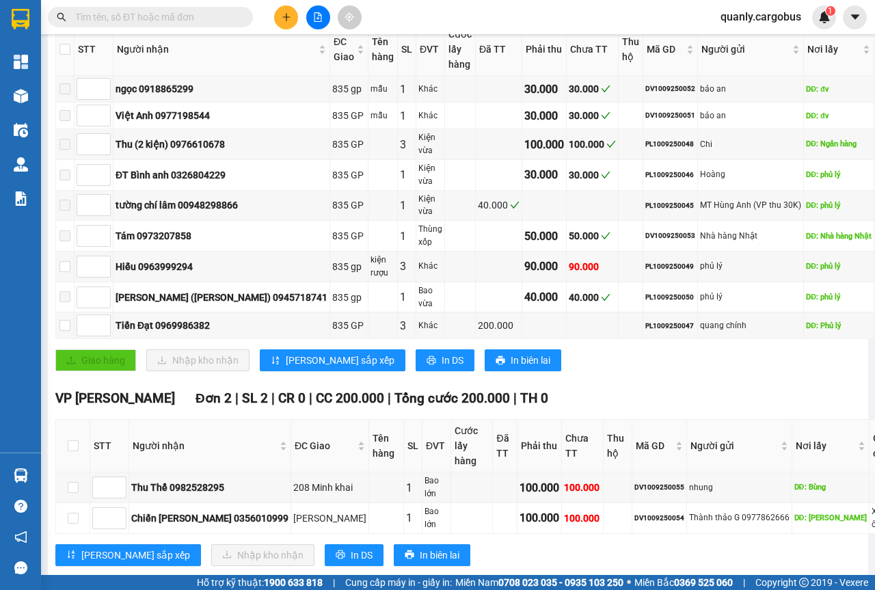
click at [563, 377] on div "Giao dọc đường Đơn 9 | SL 15 | CR 240.000 | CC 370.000 | Tổng cước 610.000 | TH…" at bounding box center [476, 187] width 842 height 390
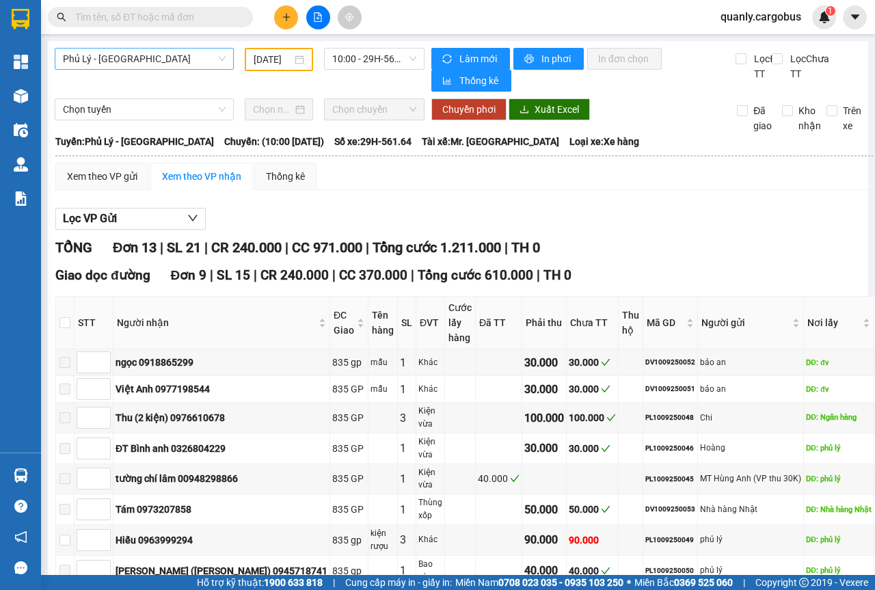
click at [224, 64] on div "Phủ Lý - [GEOGRAPHIC_DATA]" at bounding box center [144, 59] width 179 height 22
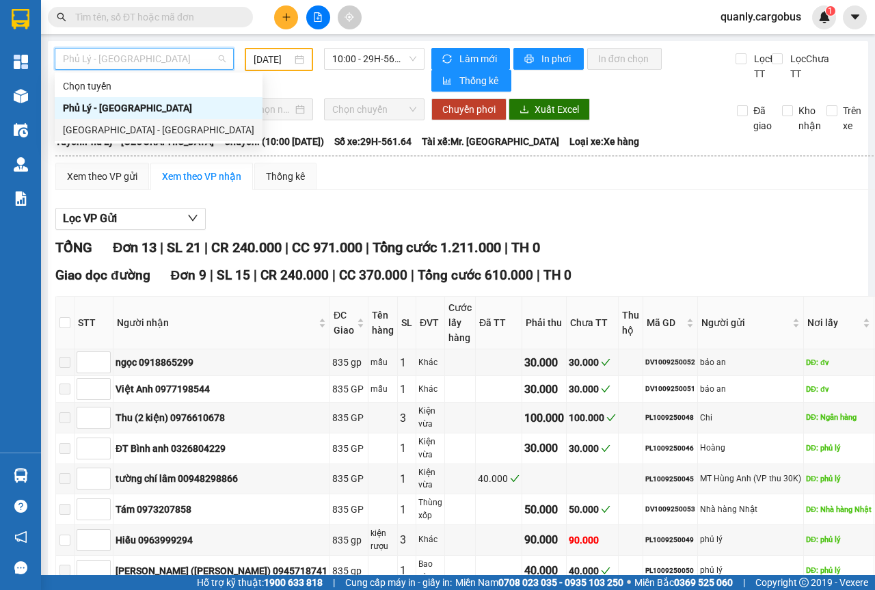
drag, startPoint x: 92, startPoint y: 129, endPoint x: 159, endPoint y: 101, distance: 73.3
click at [92, 129] on div "[GEOGRAPHIC_DATA] - [GEOGRAPHIC_DATA]" at bounding box center [158, 129] width 191 height 15
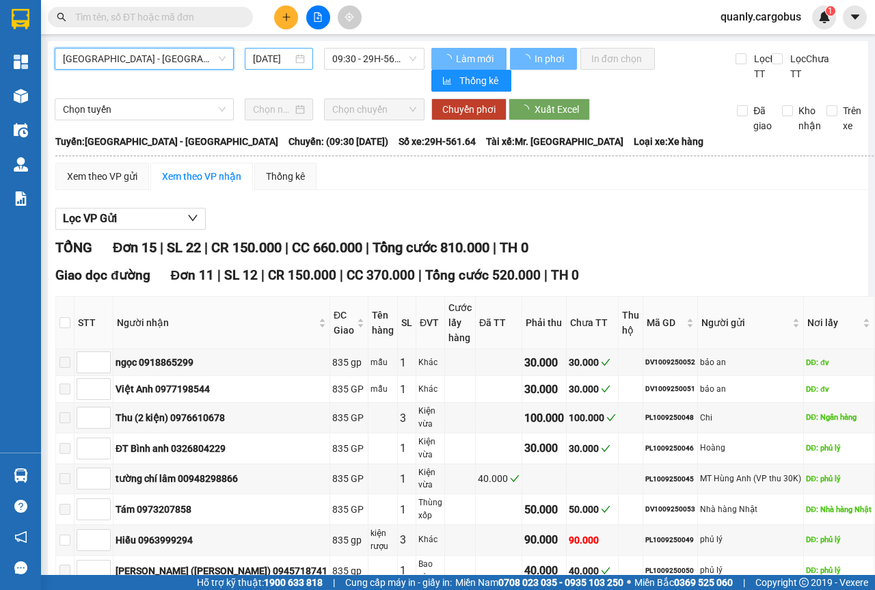
click at [300, 61] on div "[DATE]" at bounding box center [279, 58] width 52 height 15
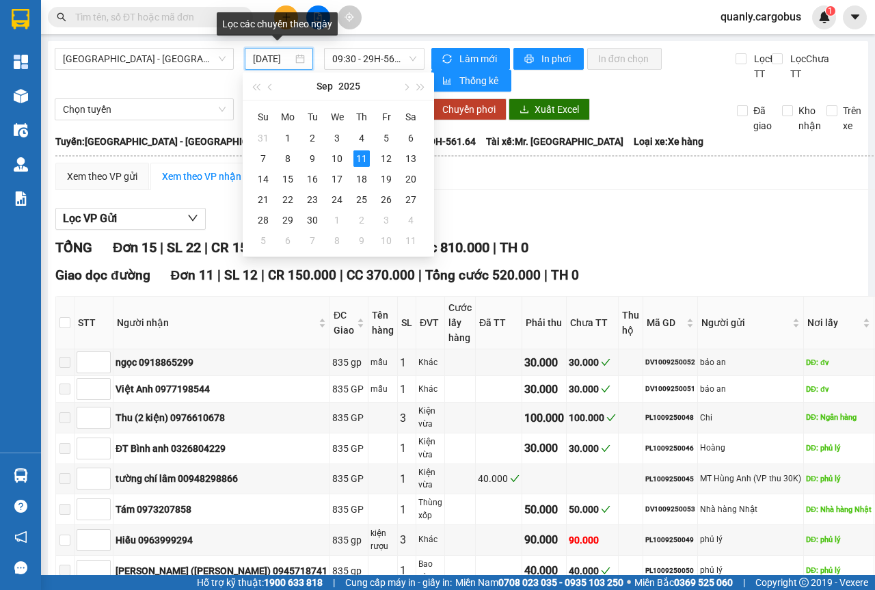
scroll to position [0, 10]
click at [302, 65] on div "[DATE]" at bounding box center [279, 59] width 68 height 22
type input "[DATE]"
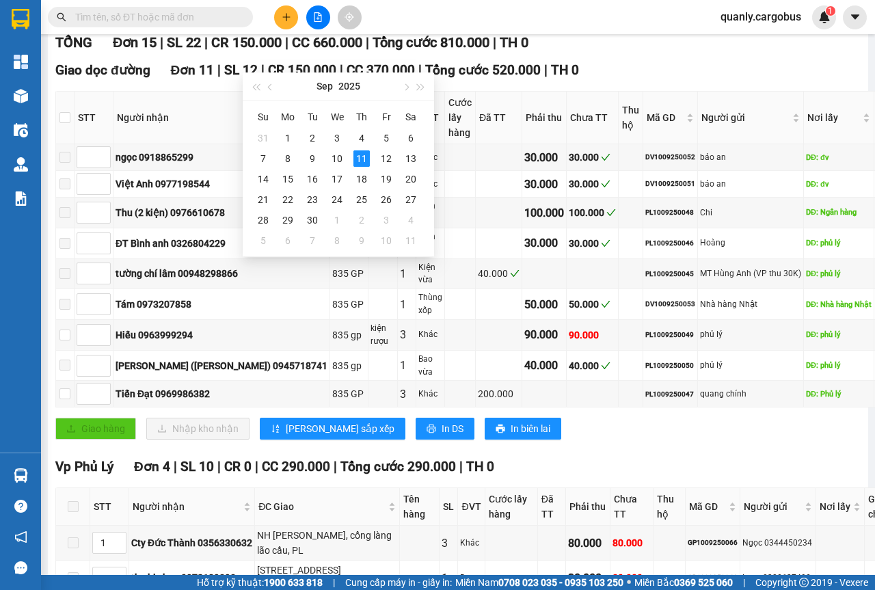
scroll to position [0, 0]
click at [686, 433] on div "Giao hàng Nhập kho nhận Lưu sắp xếp In DS In biên lai" at bounding box center [476, 429] width 842 height 22
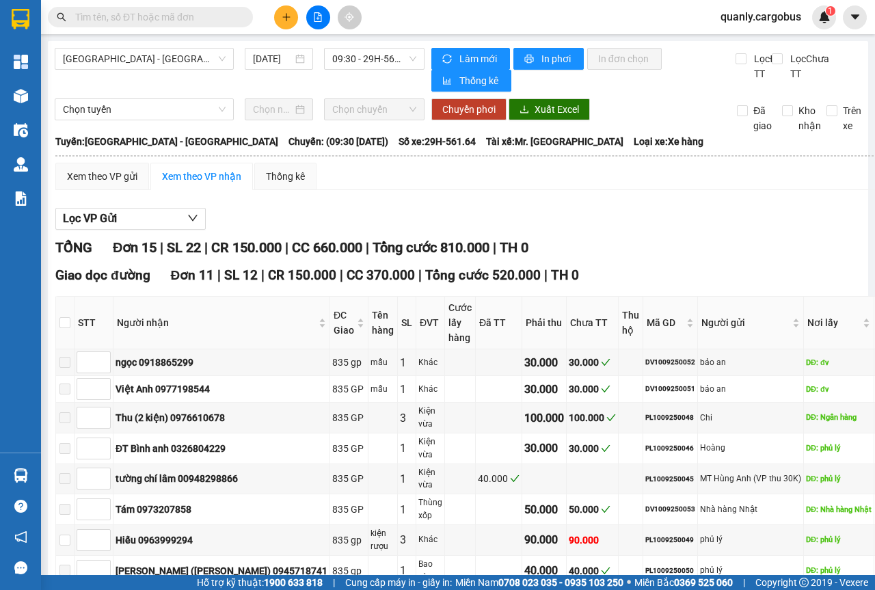
click at [573, 212] on div "Lọc VP Gửi TỔNG Đơn 15 | SL 22 | CR 150.000 | CC 660.000 | Tổng cước 810.000 |…" at bounding box center [476, 552] width 842 height 702
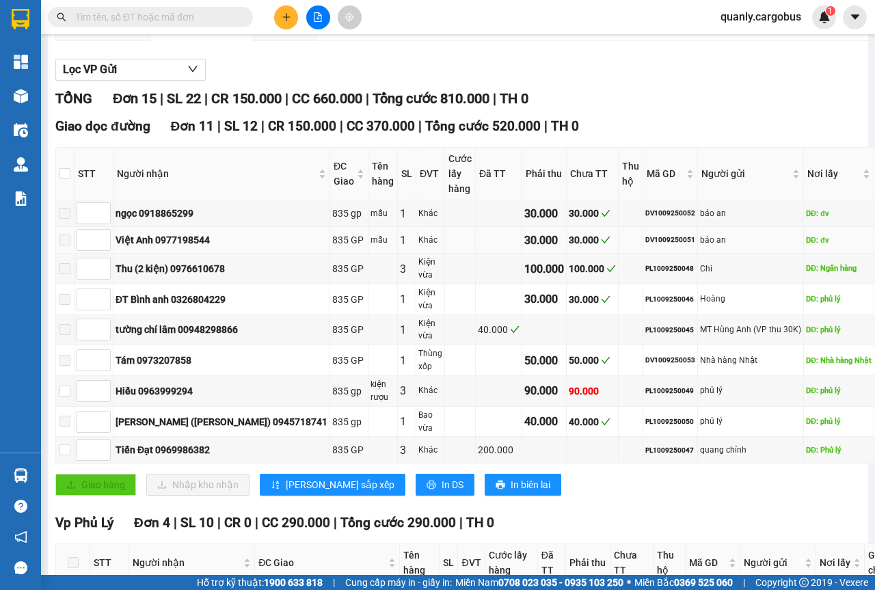
scroll to position [81, 0]
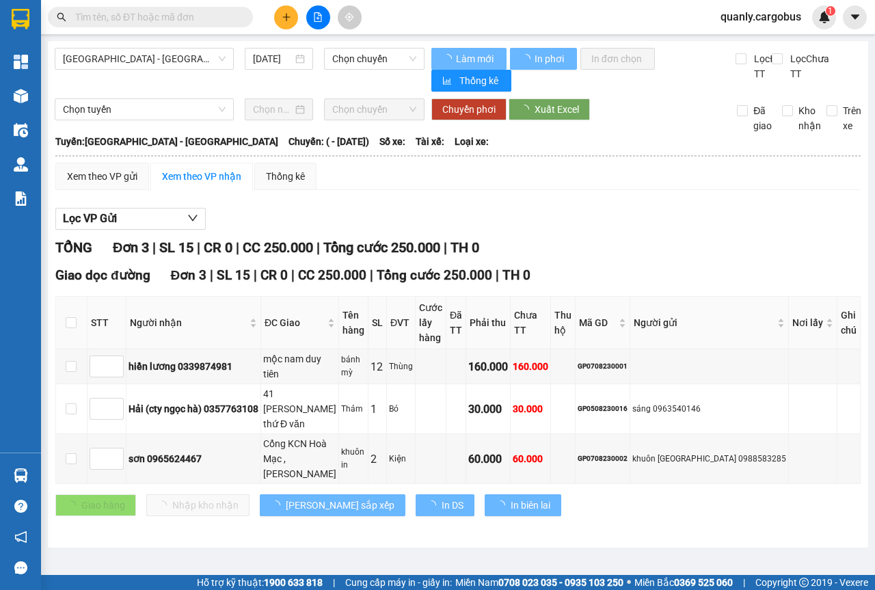
type input "[DATE]"
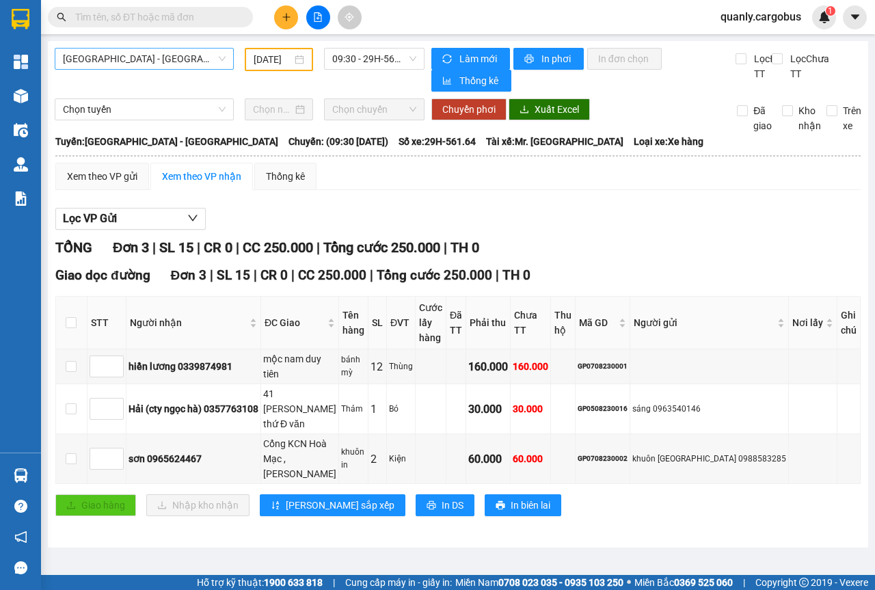
click at [217, 59] on span "[GEOGRAPHIC_DATA] - [GEOGRAPHIC_DATA]" at bounding box center [144, 59] width 163 height 21
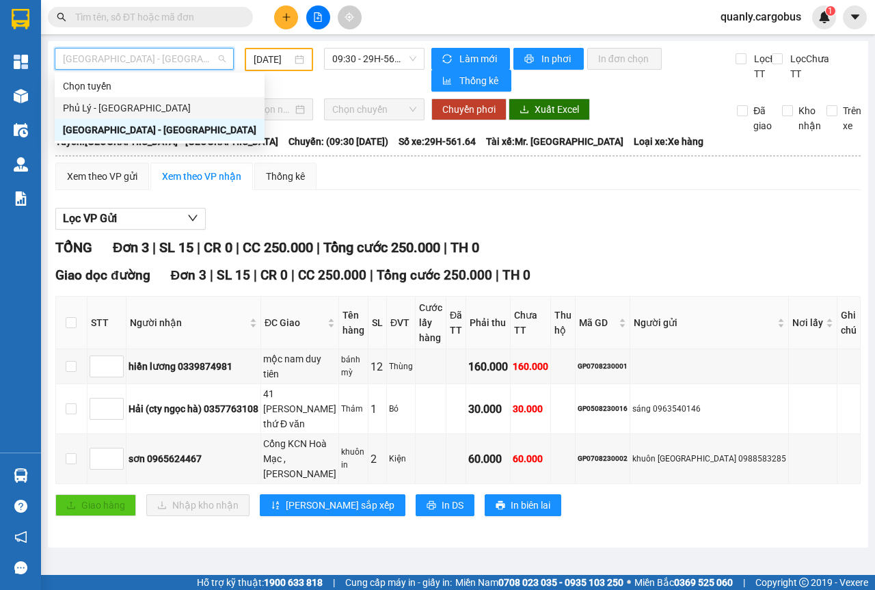
drag, startPoint x: 107, startPoint y: 105, endPoint x: 119, endPoint y: 102, distance: 11.9
click at [109, 105] on div "Phủ Lý - [GEOGRAPHIC_DATA]" at bounding box center [159, 108] width 193 height 15
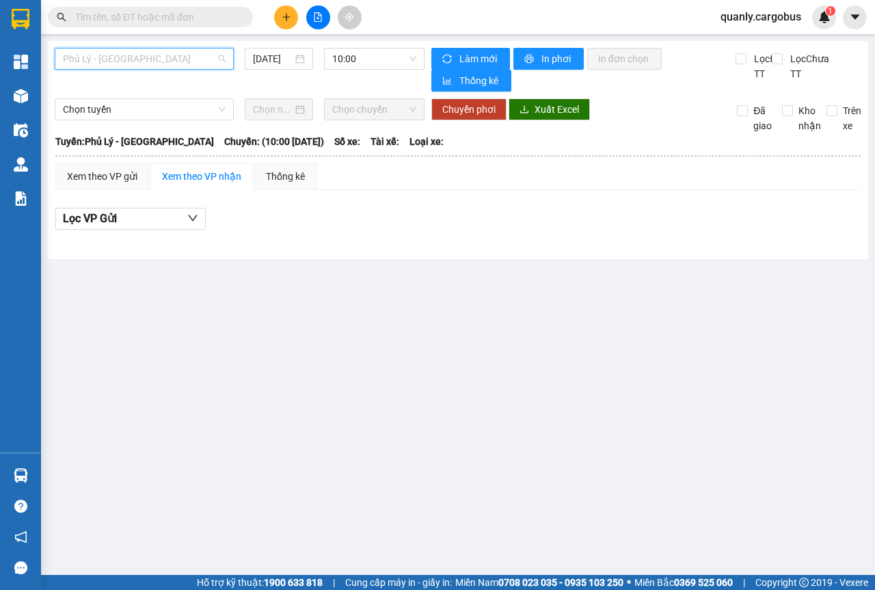
click at [218, 62] on span "Phủ Lý - [GEOGRAPHIC_DATA]" at bounding box center [144, 59] width 163 height 21
click at [304, 62] on div "[DATE]" at bounding box center [279, 58] width 52 height 15
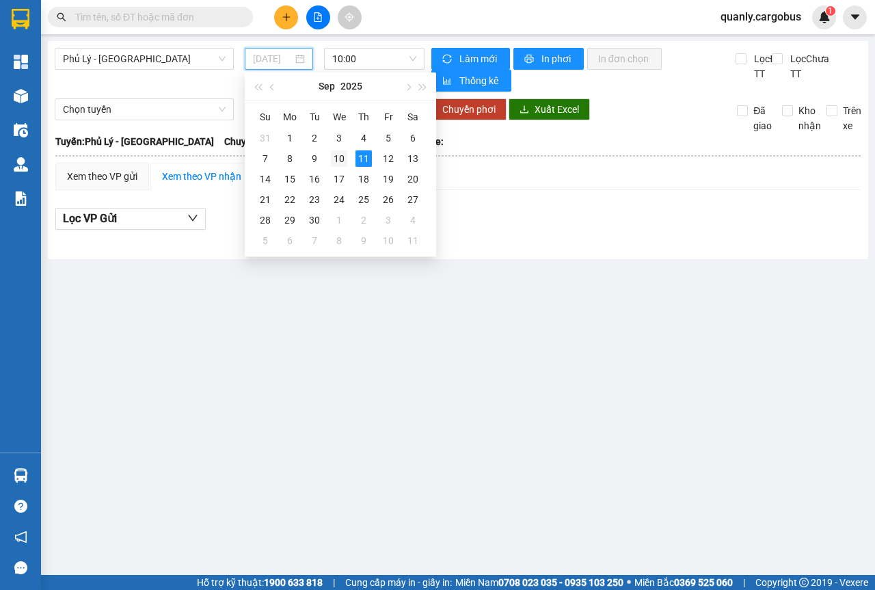
click at [339, 159] on div "10" at bounding box center [339, 158] width 16 height 16
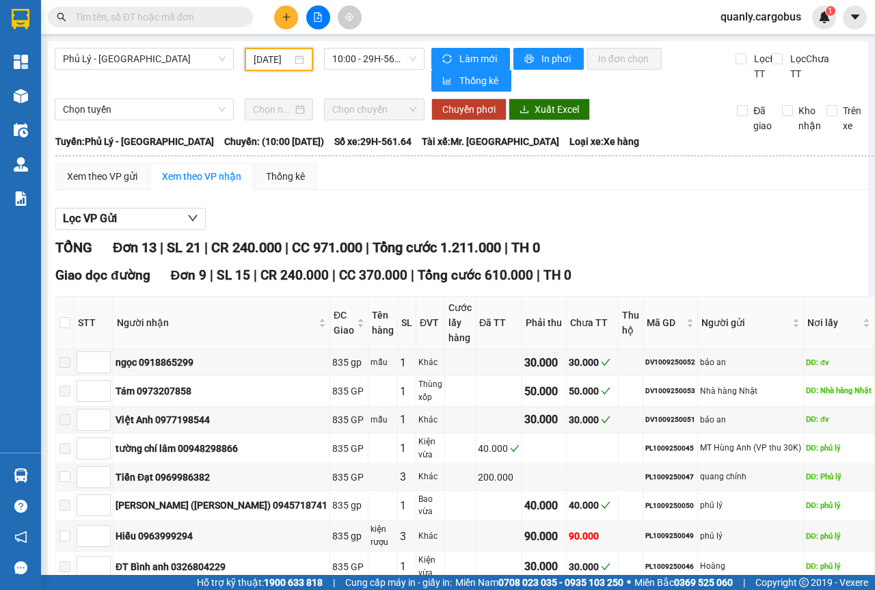
click at [299, 59] on div "[DATE]" at bounding box center [279, 59] width 51 height 15
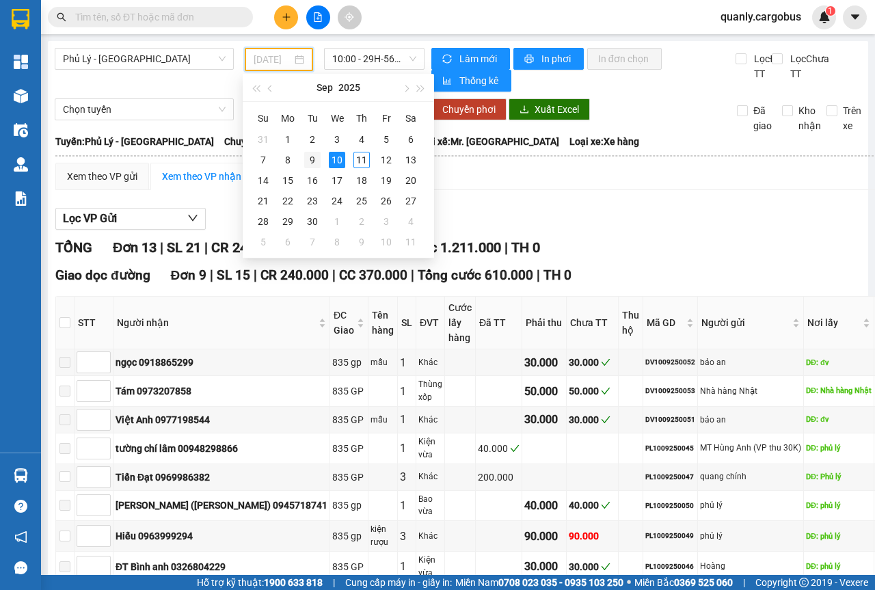
click at [315, 156] on div "9" at bounding box center [312, 160] width 16 height 16
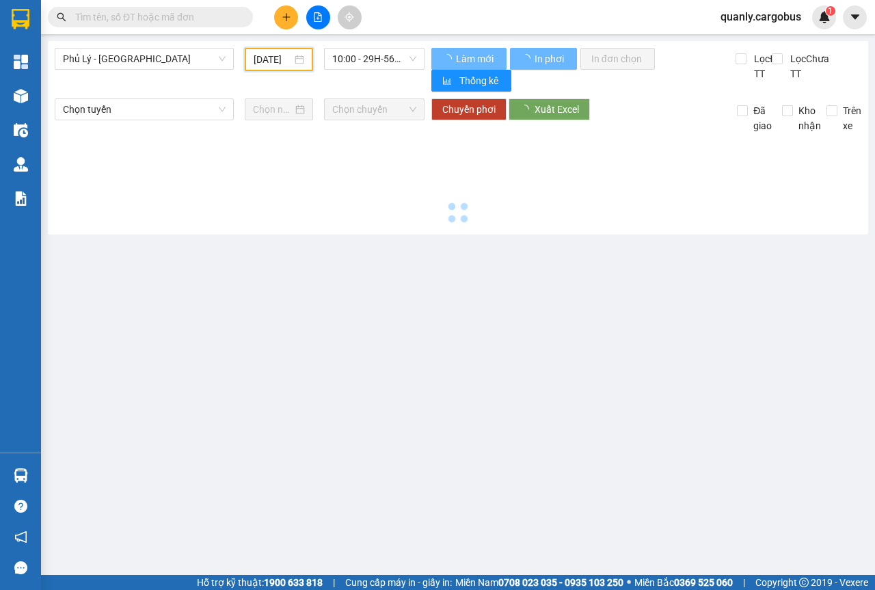
scroll to position [0, 10]
type input "[DATE]"
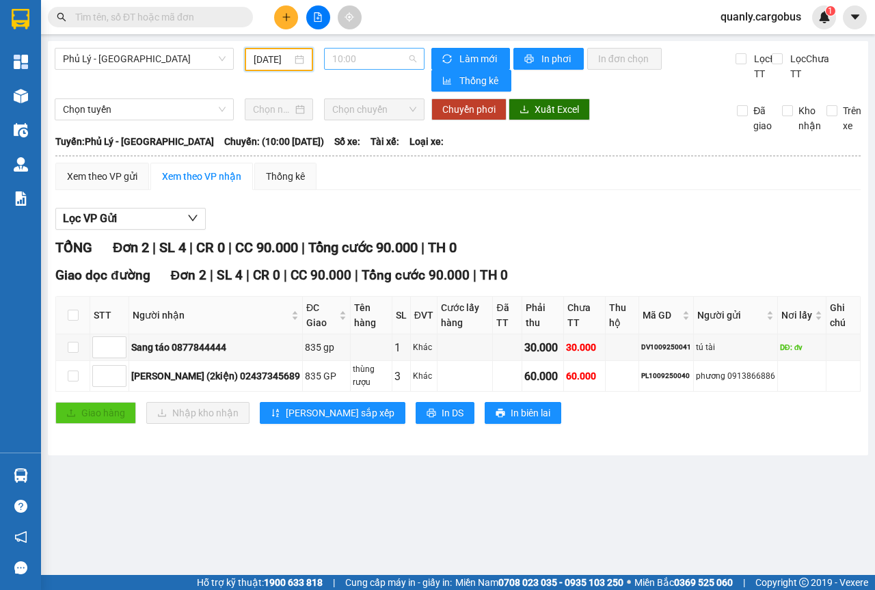
click at [412, 62] on span "10:00" at bounding box center [373, 59] width 83 height 21
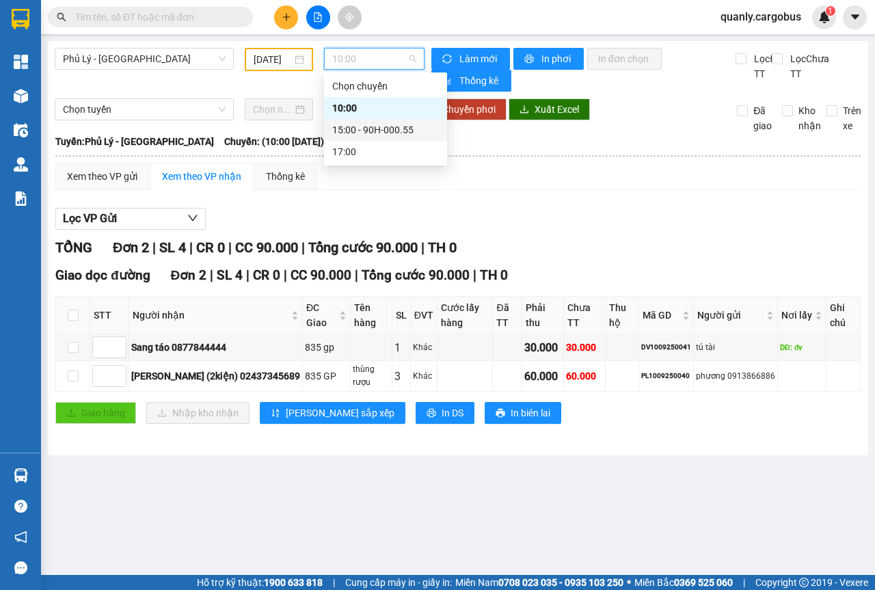
click at [388, 130] on div "15:00 - 90H-000.55" at bounding box center [385, 129] width 107 height 15
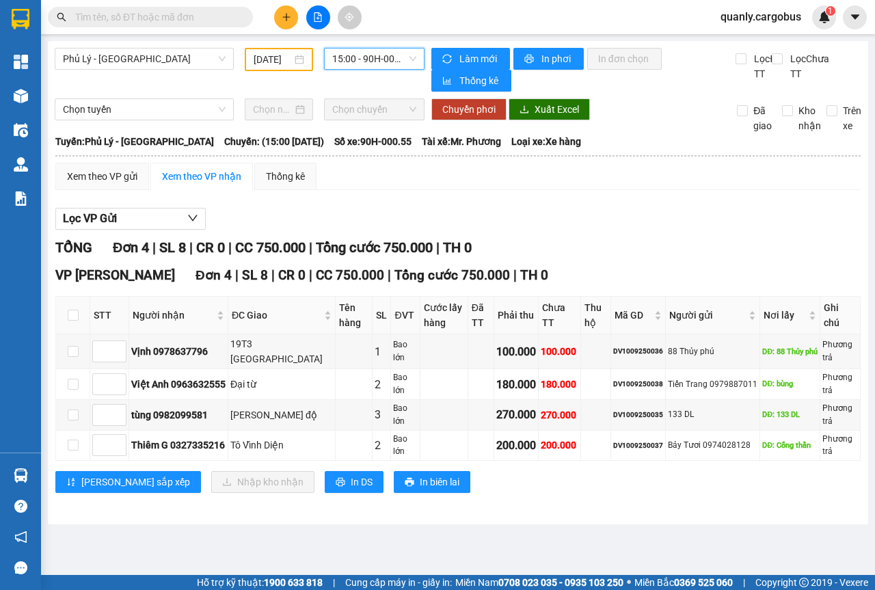
click at [412, 61] on span "15:00 - 90H-000.55" at bounding box center [373, 59] width 83 height 21
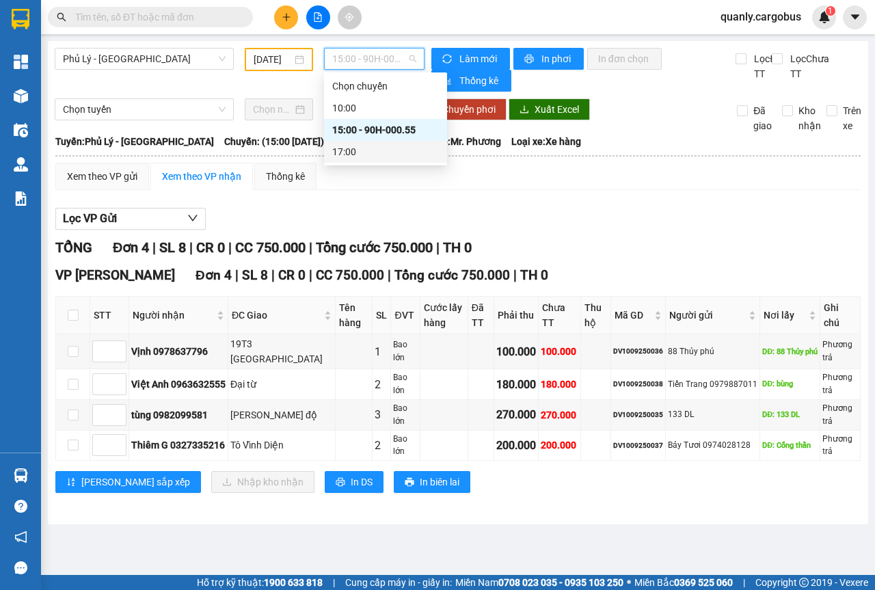
click at [349, 150] on div "17:00" at bounding box center [385, 151] width 107 height 15
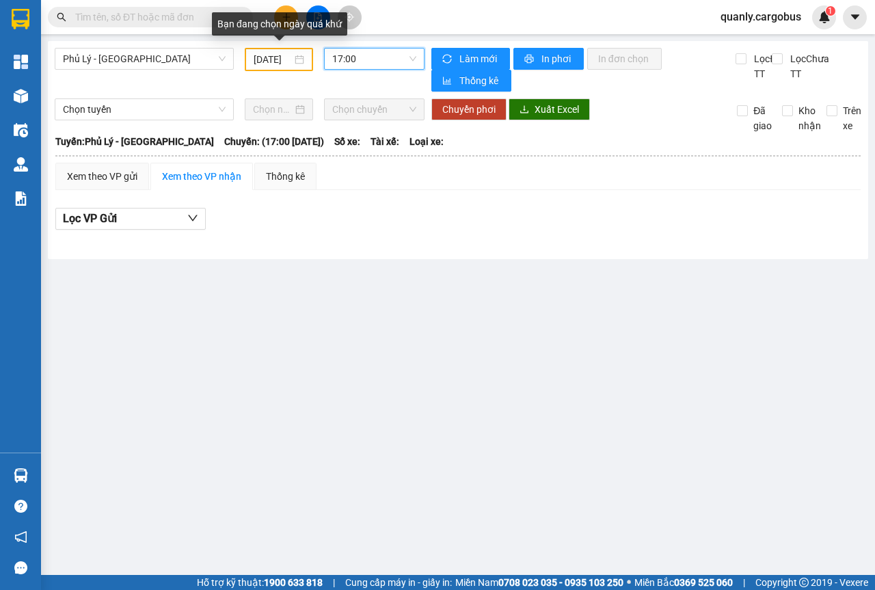
click at [298, 59] on div "[DATE]" at bounding box center [279, 59] width 51 height 15
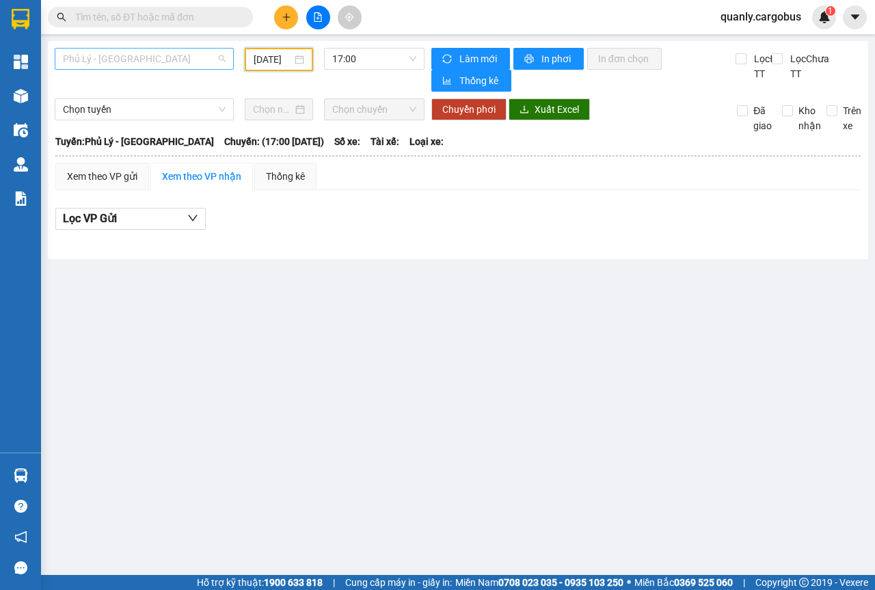
click at [217, 62] on span "Phủ Lý - [GEOGRAPHIC_DATA]" at bounding box center [144, 59] width 163 height 21
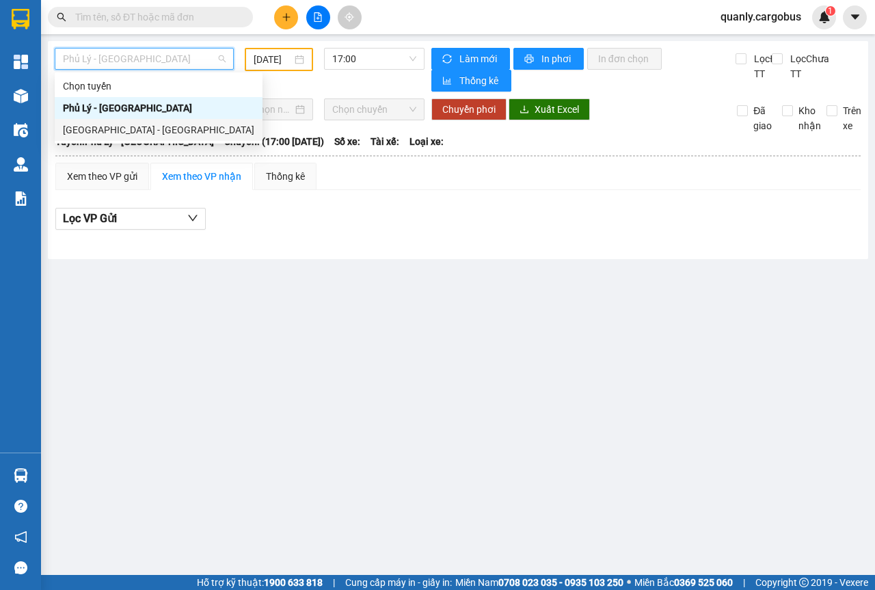
click at [81, 128] on div "[GEOGRAPHIC_DATA] - [GEOGRAPHIC_DATA]" at bounding box center [158, 129] width 191 height 15
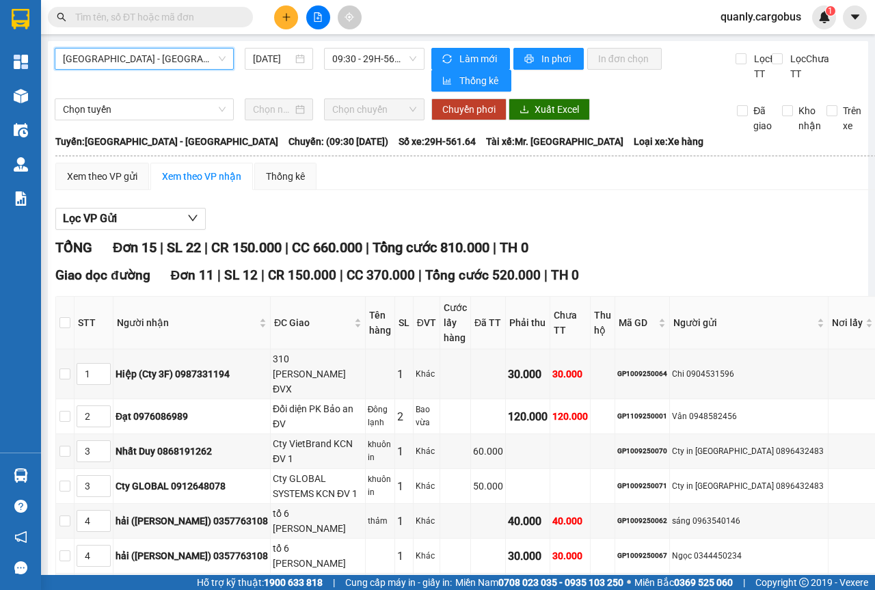
drag, startPoint x: 298, startPoint y: 59, endPoint x: 298, endPoint y: 79, distance: 19.8
click at [298, 59] on div "[DATE]" at bounding box center [279, 58] width 52 height 15
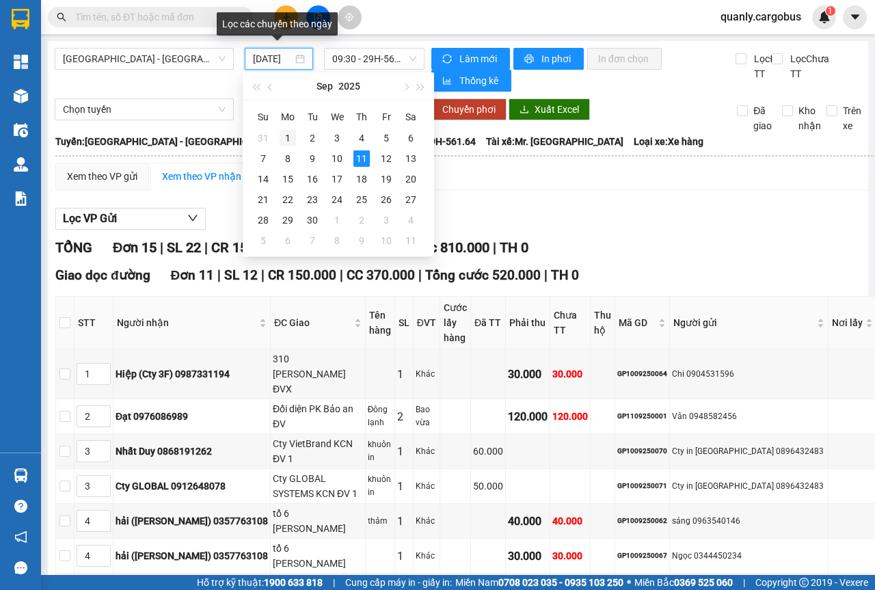
scroll to position [0, 10]
click at [339, 157] on div "10" at bounding box center [337, 158] width 16 height 16
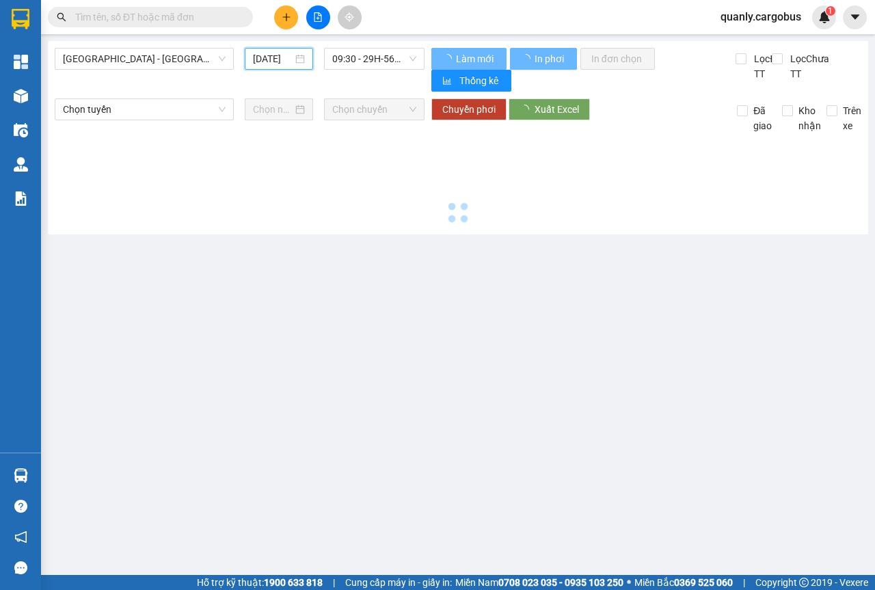
scroll to position [0, 9]
type input "[DATE]"
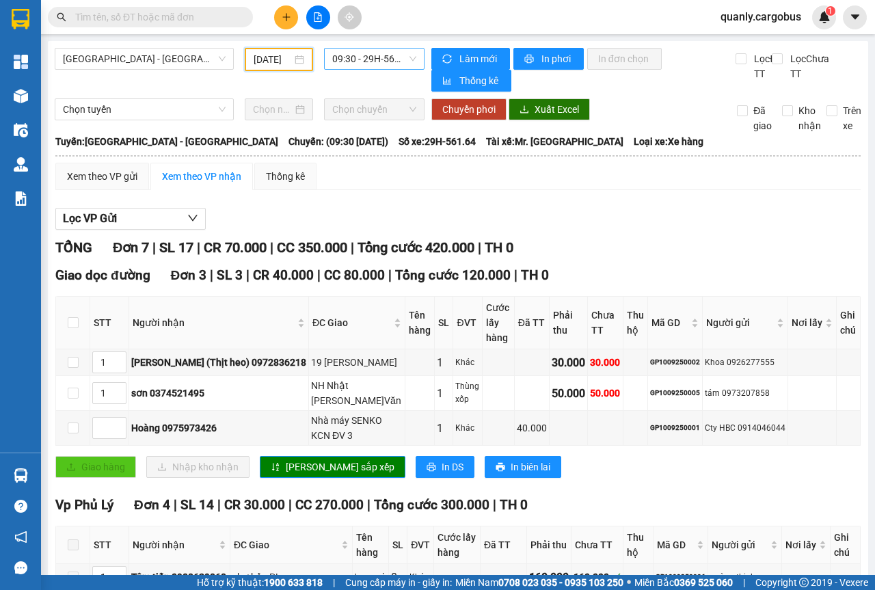
click at [402, 54] on span "09:30 - 29H-561.64" at bounding box center [373, 59] width 83 height 21
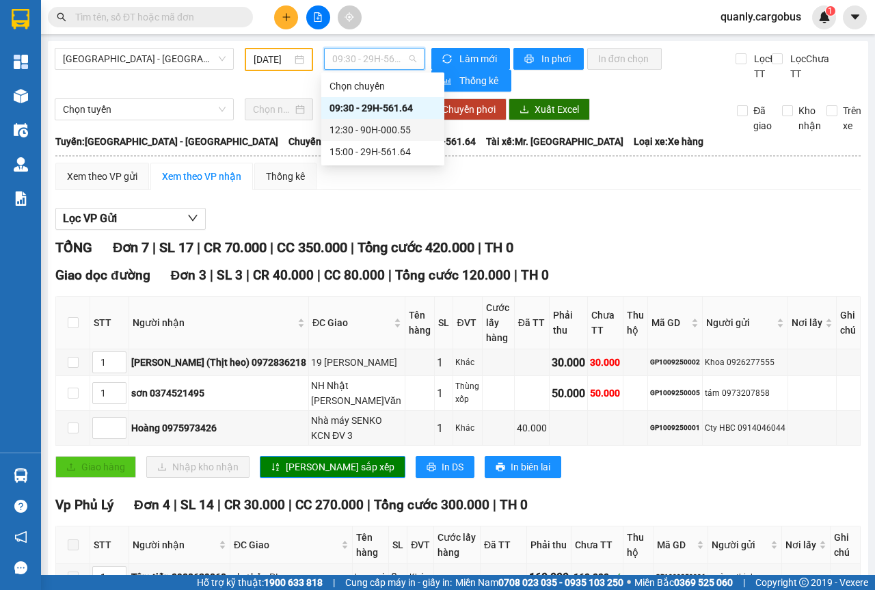
click at [371, 127] on div "12:30 - 90H-000.55" at bounding box center [383, 129] width 107 height 15
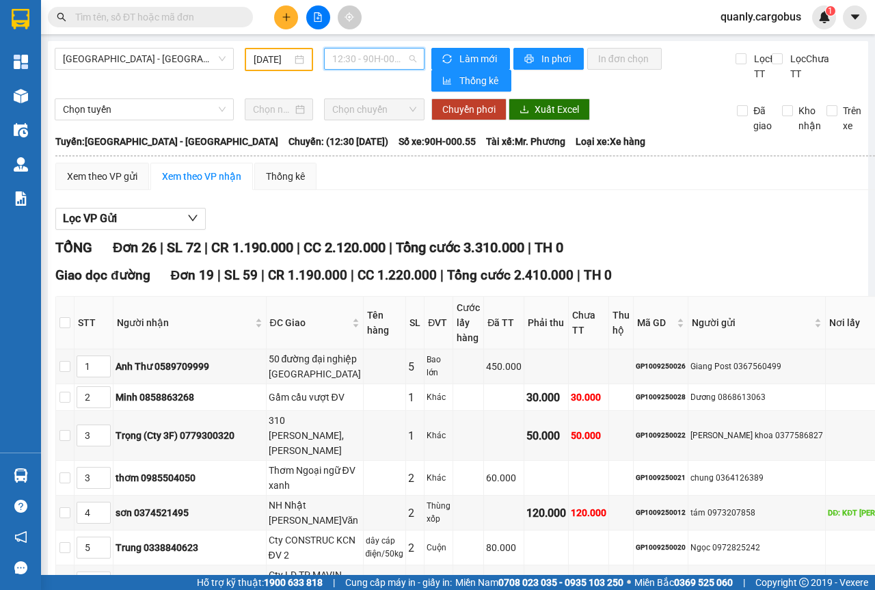
click at [407, 59] on span "12:30 - 90H-000.55" at bounding box center [373, 59] width 83 height 21
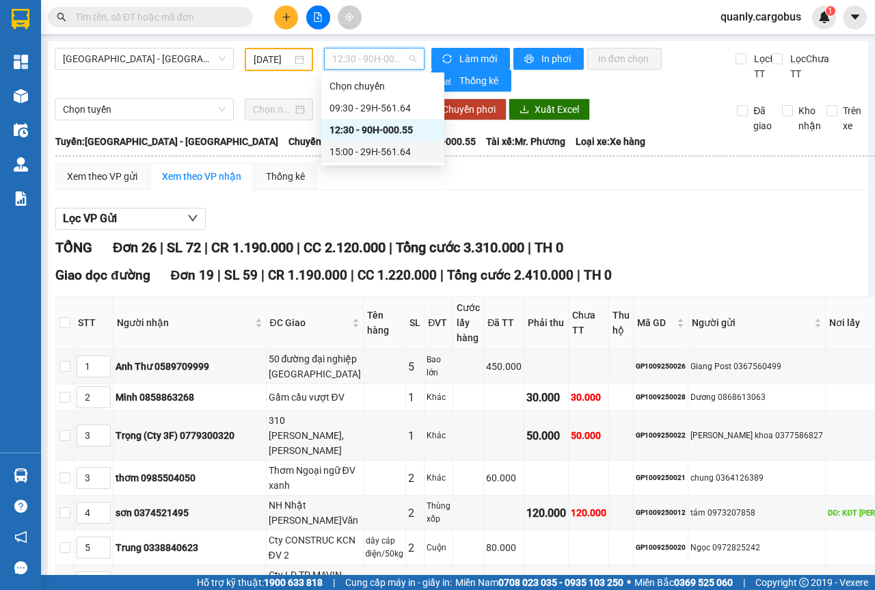
click at [373, 150] on div "15:00 - 29H-561.64" at bounding box center [383, 151] width 107 height 15
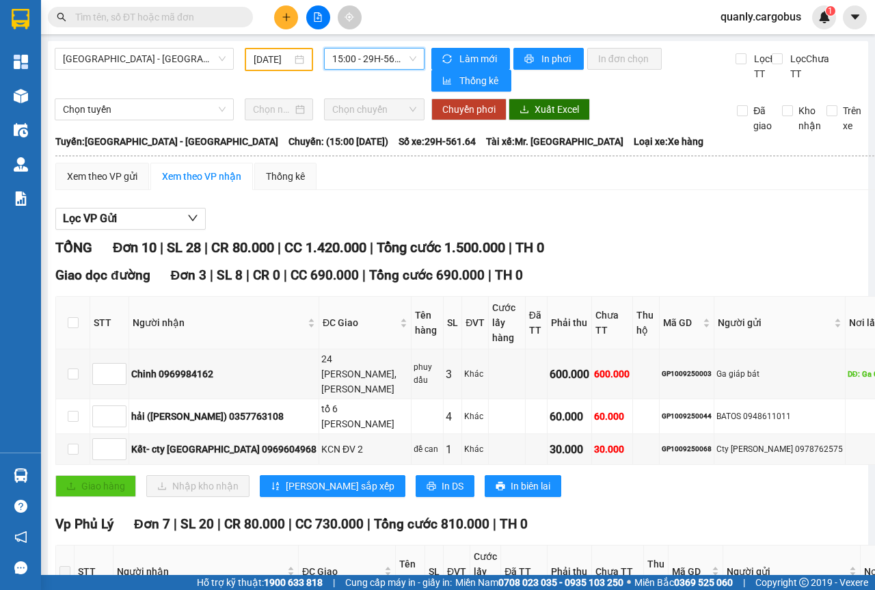
click at [412, 65] on div "15:00 - 29H-561.64" at bounding box center [374, 59] width 100 height 22
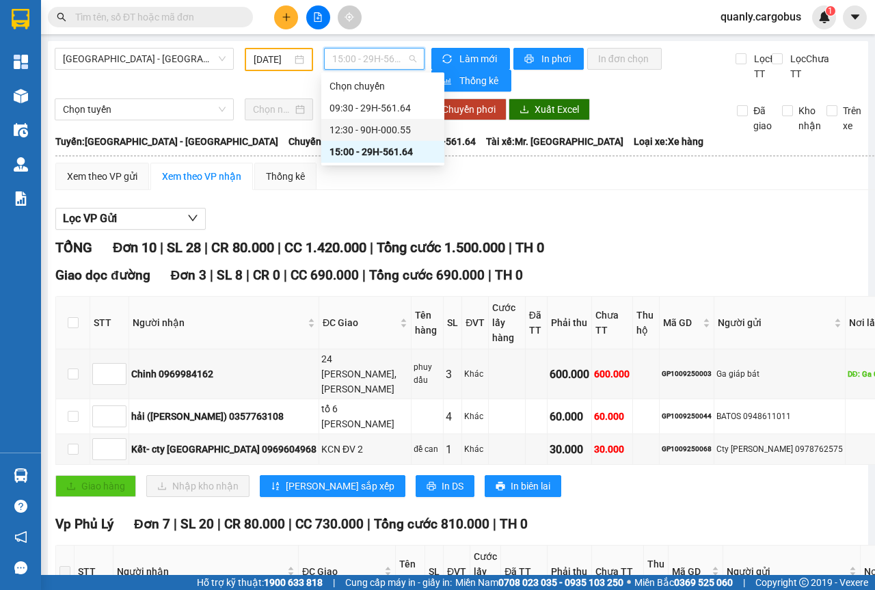
click at [385, 129] on div "12:30 - 90H-000.55" at bounding box center [383, 129] width 107 height 15
